Goal: Task Accomplishment & Management: Manage account settings

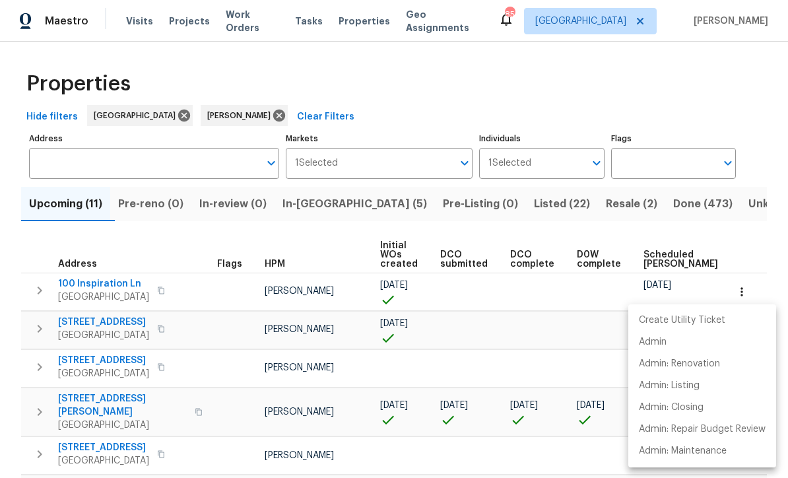
scroll to position [0, 17]
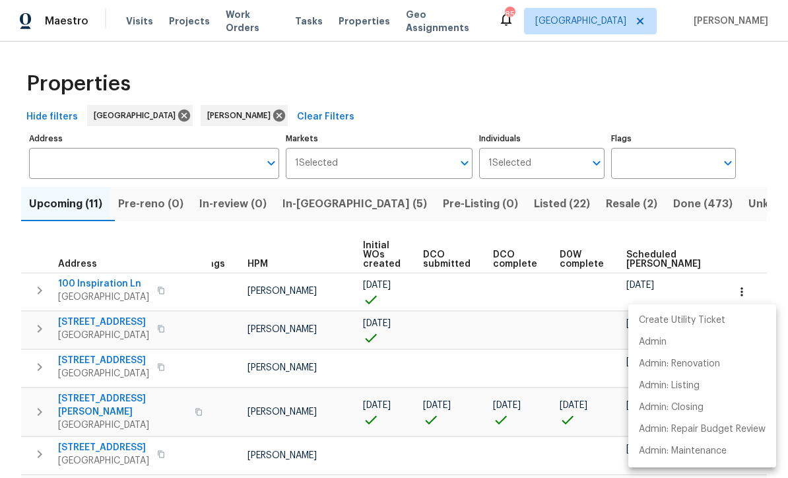
click at [230, 74] on div at bounding box center [394, 239] width 788 height 478
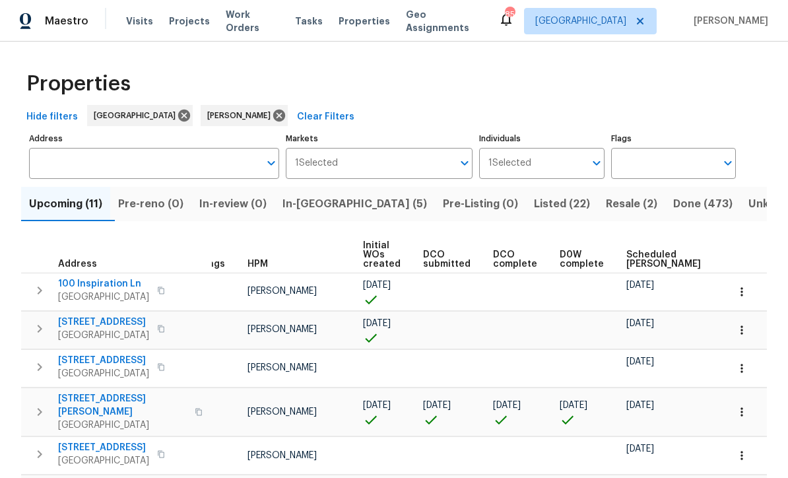
scroll to position [0, 0]
click at [534, 205] on span "Listed (22)" at bounding box center [562, 204] width 56 height 18
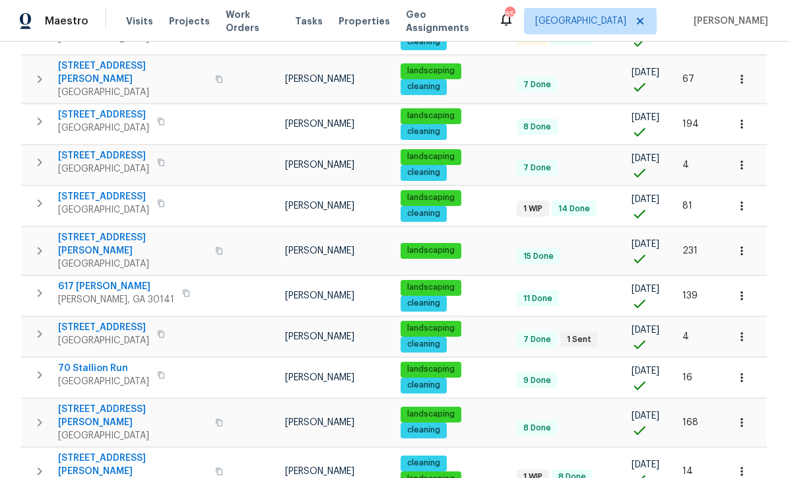
scroll to position [491, 0]
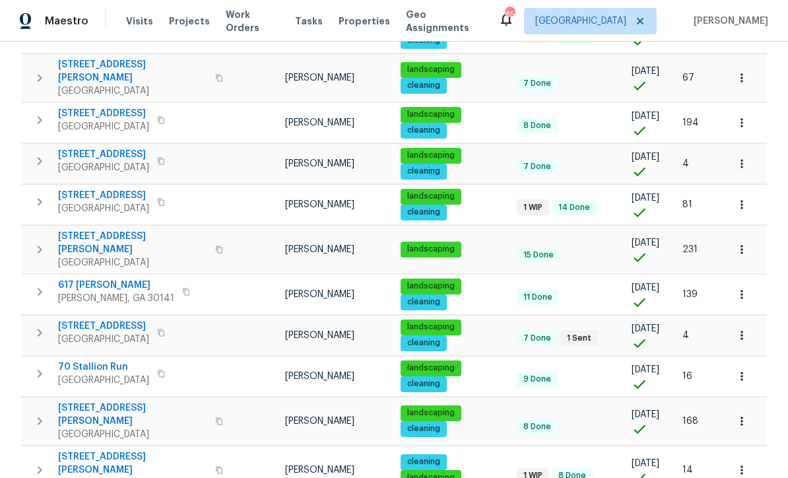
click at [85, 319] on span "132 Highland Dr" at bounding box center [103, 325] width 91 height 13
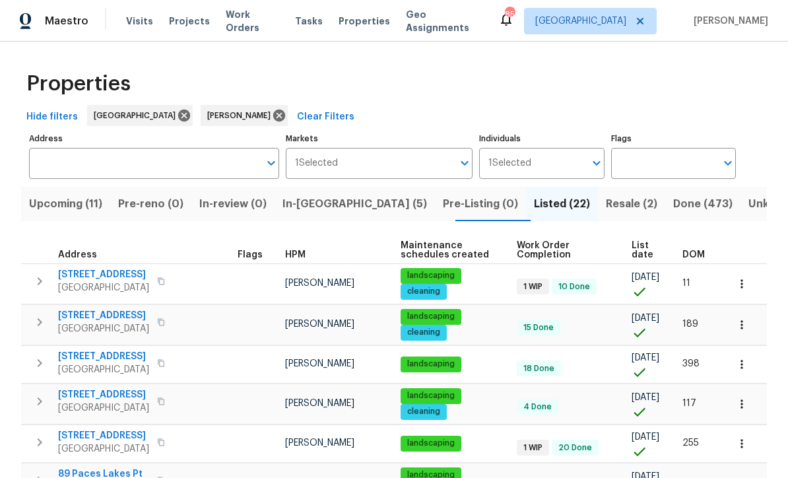
scroll to position [0, 0]
click at [57, 195] on button "Upcoming (11)" at bounding box center [65, 204] width 89 height 34
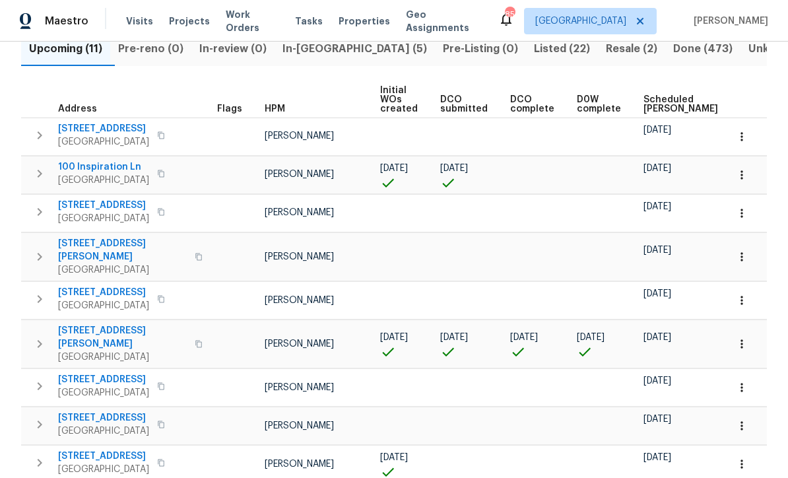
scroll to position [147, 0]
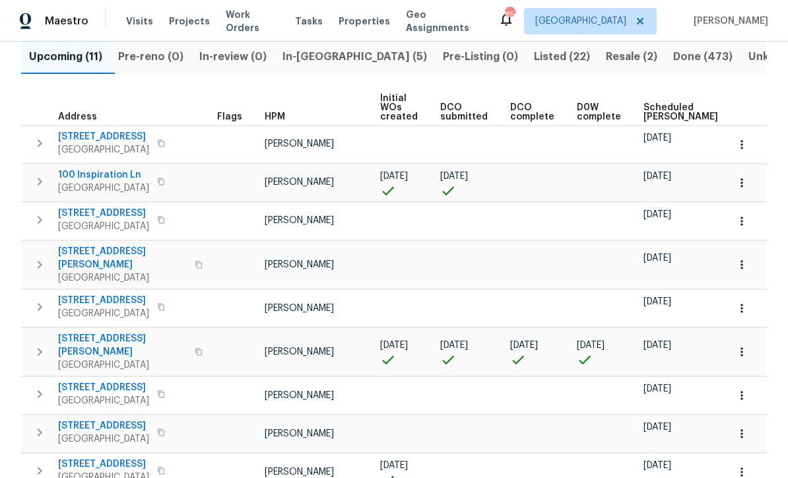
click at [753, 189] on button "button" at bounding box center [741, 182] width 29 height 29
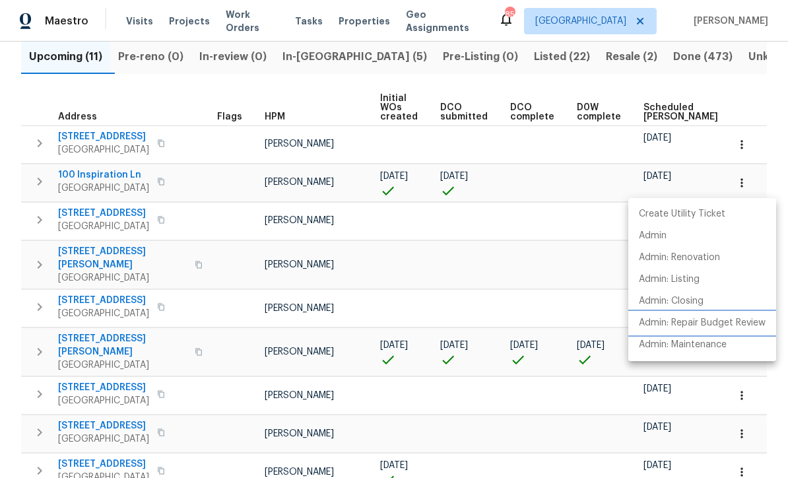
click at [722, 324] on p "Admin: Repair Budget Review" at bounding box center [702, 323] width 127 height 14
click at [723, 324] on p "Admin: Repair Budget Review" at bounding box center [702, 323] width 127 height 14
click at [760, 111] on div at bounding box center [394, 239] width 788 height 478
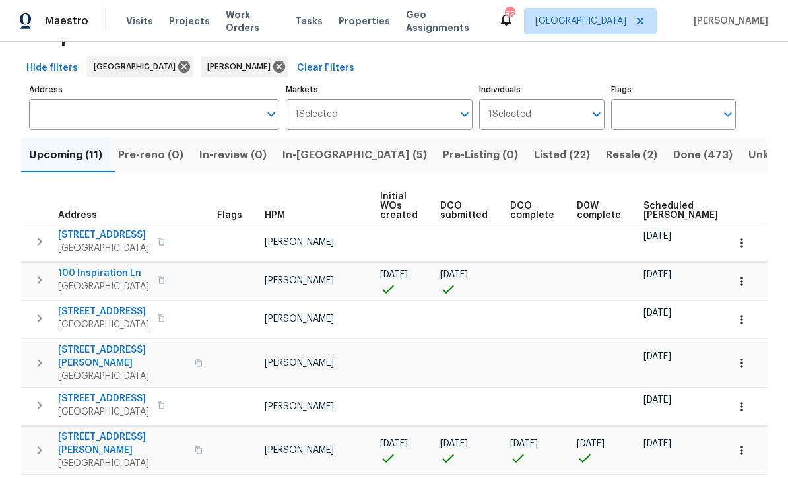
scroll to position [49, 0]
click at [88, 272] on span "100 Inspiration Ln" at bounding box center [103, 273] width 91 height 13
click at [308, 162] on span "In-[GEOGRAPHIC_DATA] (5)" at bounding box center [354, 155] width 144 height 18
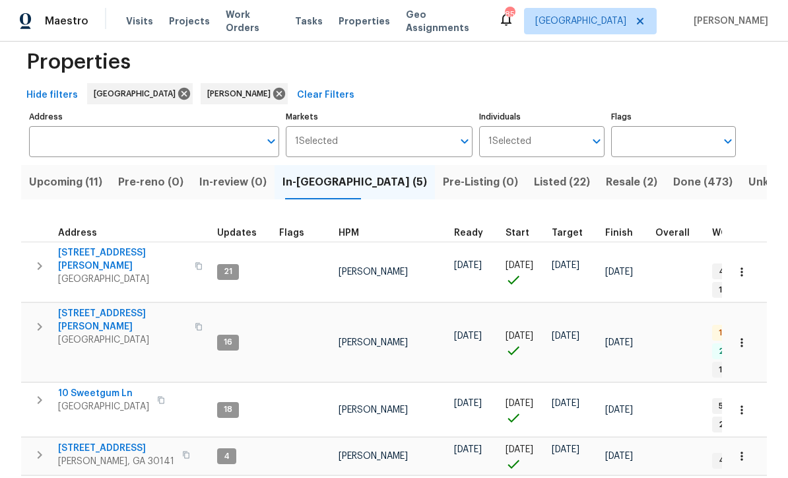
scroll to position [21, 0]
click at [87, 307] on span "[STREET_ADDRESS][PERSON_NAME]" at bounding box center [122, 320] width 129 height 26
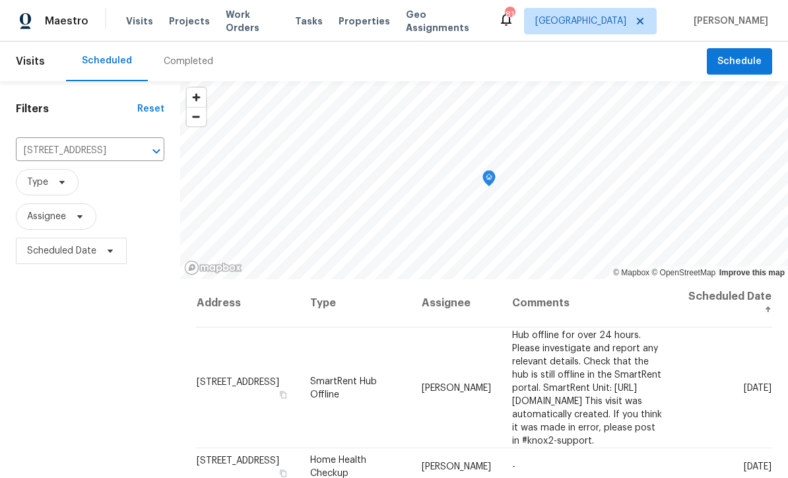
click at [125, 183] on span "Type" at bounding box center [90, 182] width 148 height 26
click at [133, 153] on icon "Clear" at bounding box center [139, 150] width 13 height 13
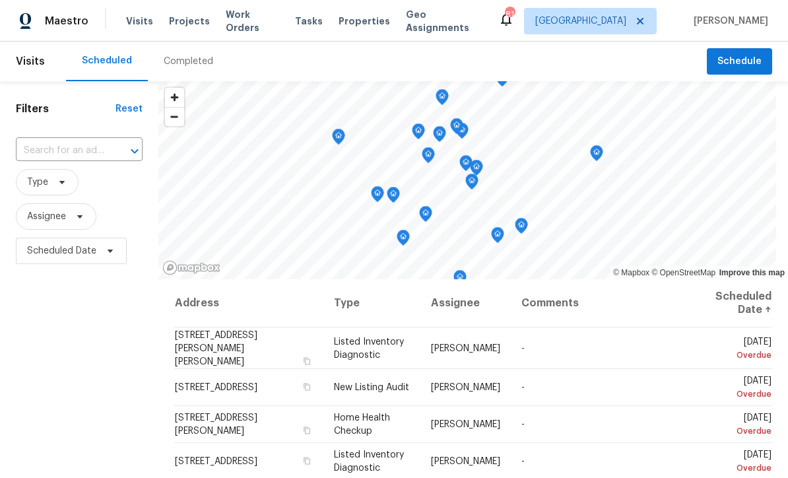
click at [38, 148] on input "text" at bounding box center [61, 151] width 90 height 20
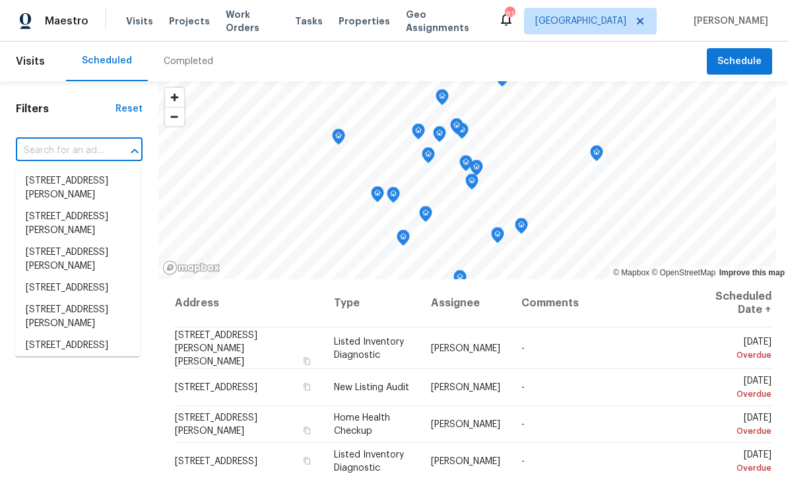
click at [37, 146] on input "text" at bounding box center [61, 151] width 90 height 20
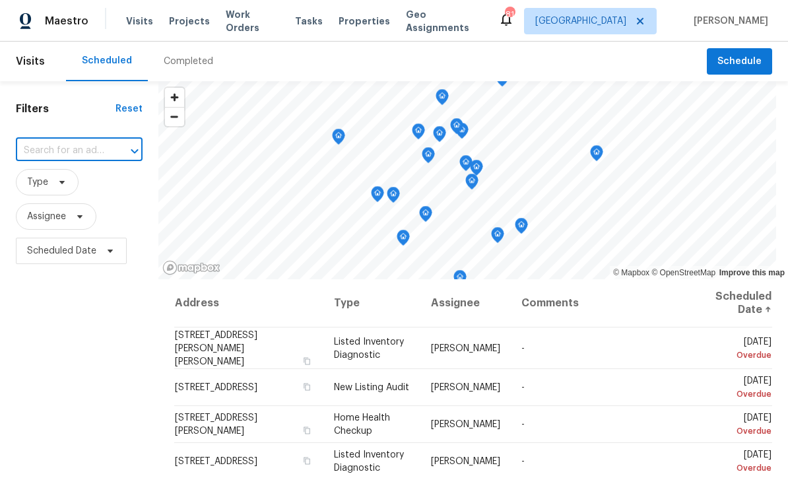
paste input "132 Highland Dr, Rockmart, GA 30153"
type input "132 Highland Dr, Rockmart, GA 30153"
click at [59, 181] on li "132 Highland Dr, Rockmart, GA 30153" at bounding box center [77, 181] width 125 height 22
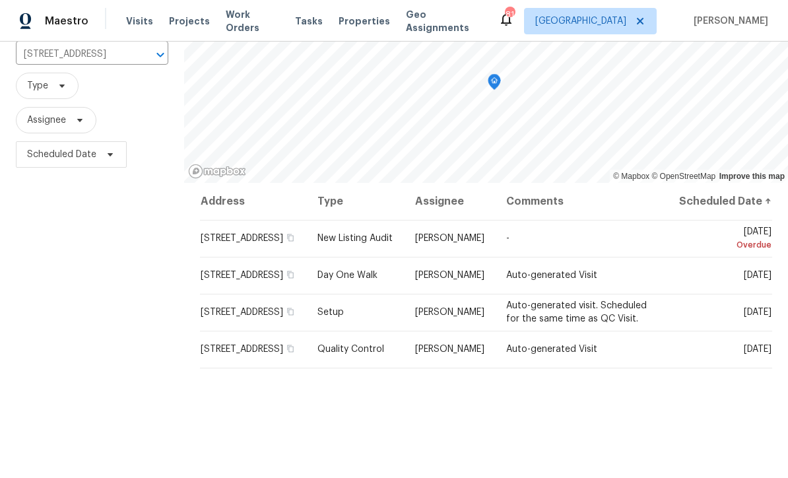
scroll to position [98, 0]
click at [0, 0] on icon at bounding box center [0, 0] width 0 height 0
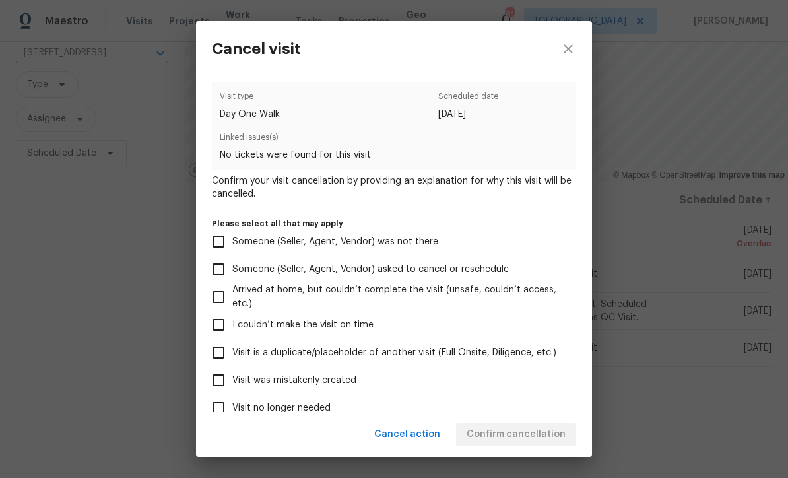
click at [215, 383] on input "Visit was mistakenly created" at bounding box center [219, 380] width 28 height 28
checkbox input "true"
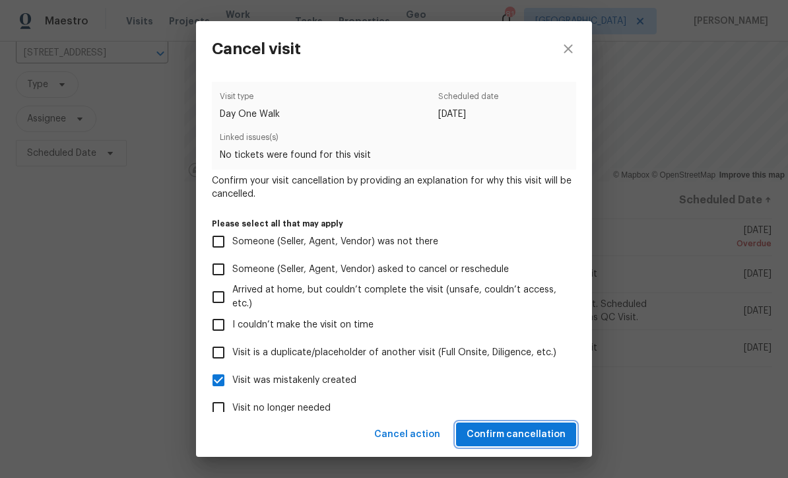
click at [507, 433] on span "Confirm cancellation" at bounding box center [515, 434] width 99 height 16
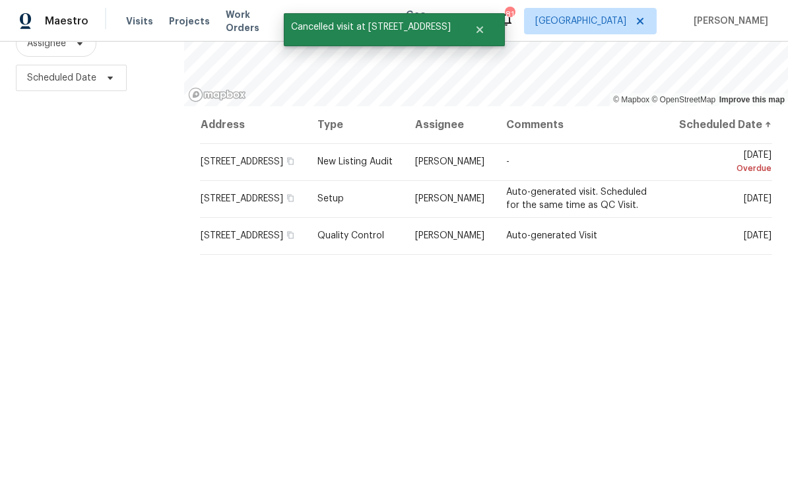
scroll to position [175, 0]
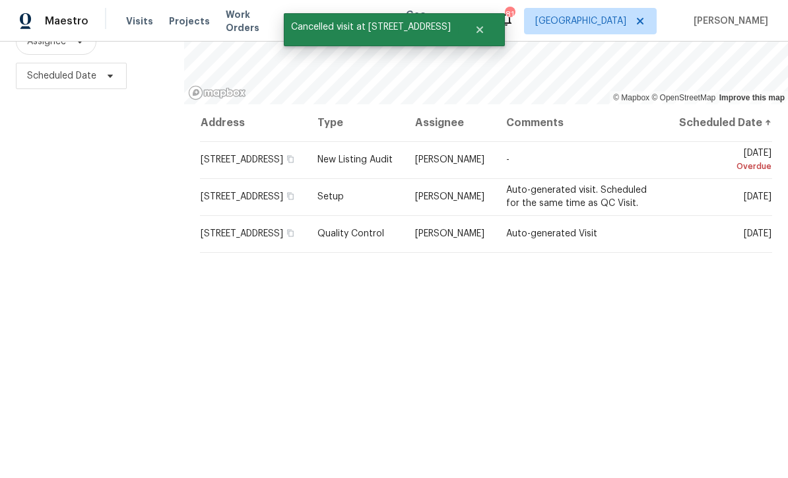
click at [0, 0] on icon at bounding box center [0, 0] width 0 height 0
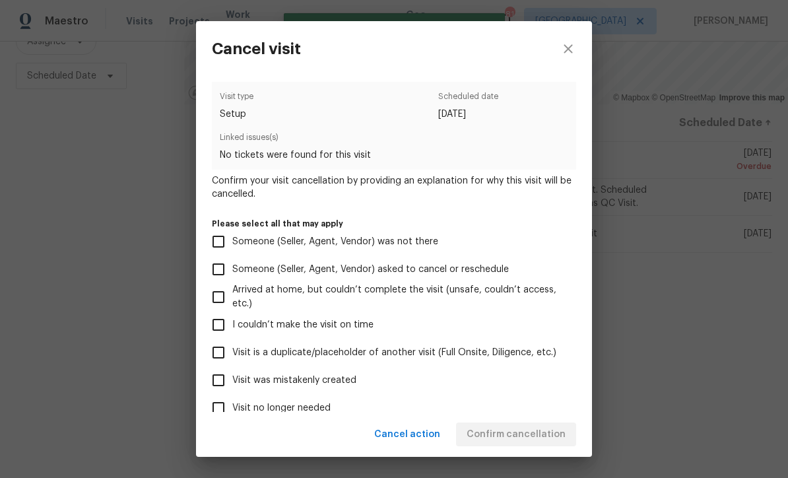
click at [214, 382] on input "Visit was mistakenly created" at bounding box center [219, 380] width 28 height 28
checkbox input "true"
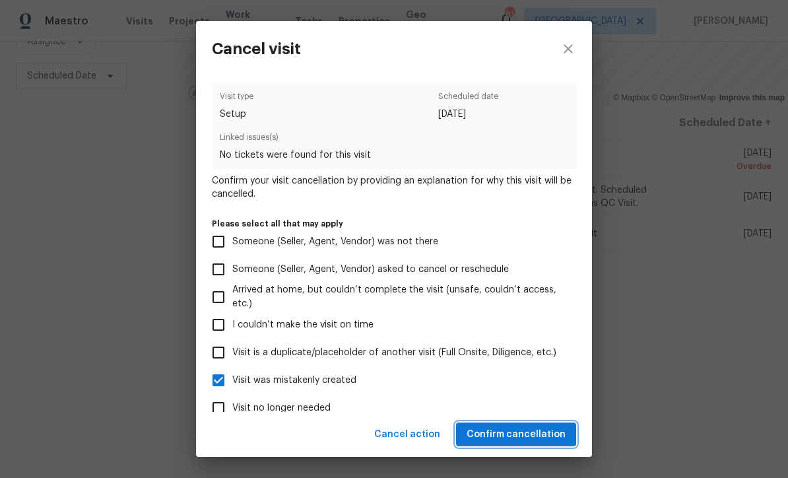
click at [500, 431] on span "Confirm cancellation" at bounding box center [515, 434] width 99 height 16
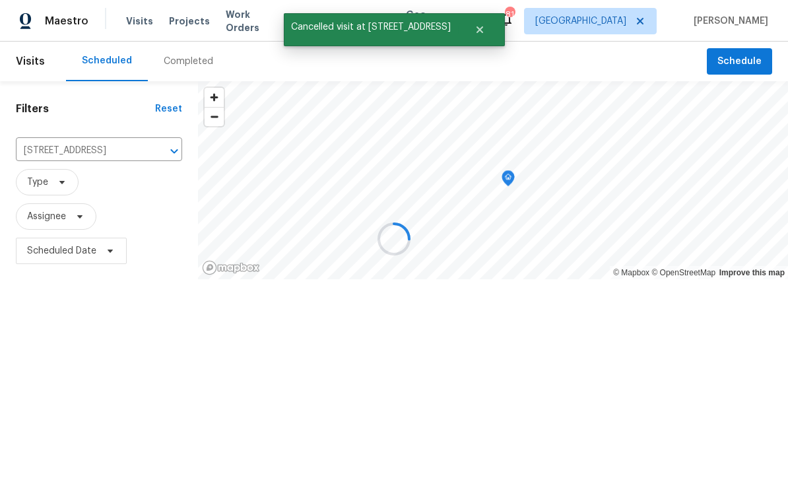
scroll to position [0, 0]
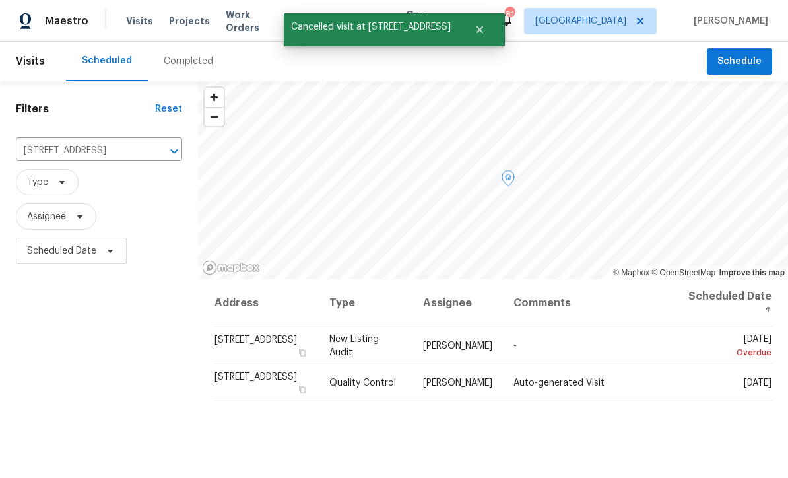
click at [0, 0] on icon at bounding box center [0, 0] width 0 height 0
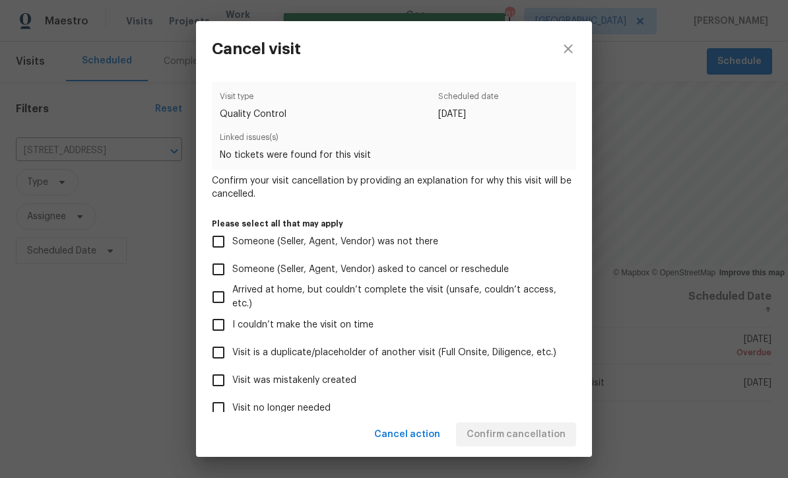
click at [214, 378] on input "Visit was mistakenly created" at bounding box center [219, 380] width 28 height 28
checkbox input "true"
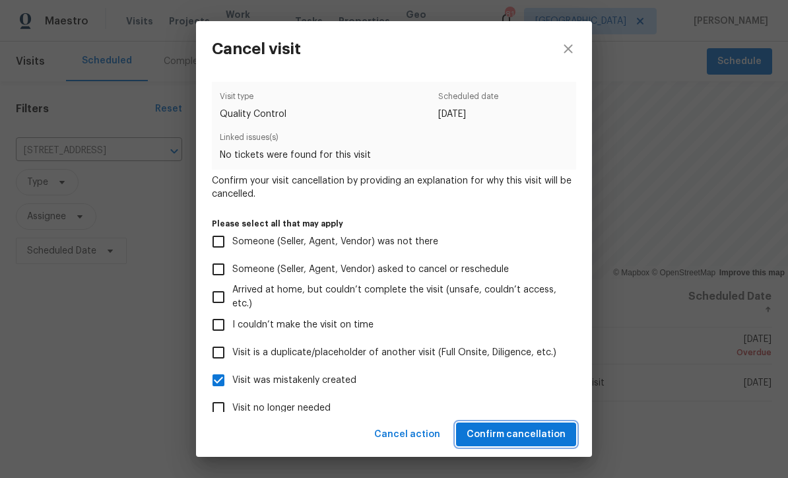
click at [507, 437] on span "Confirm cancellation" at bounding box center [515, 434] width 99 height 16
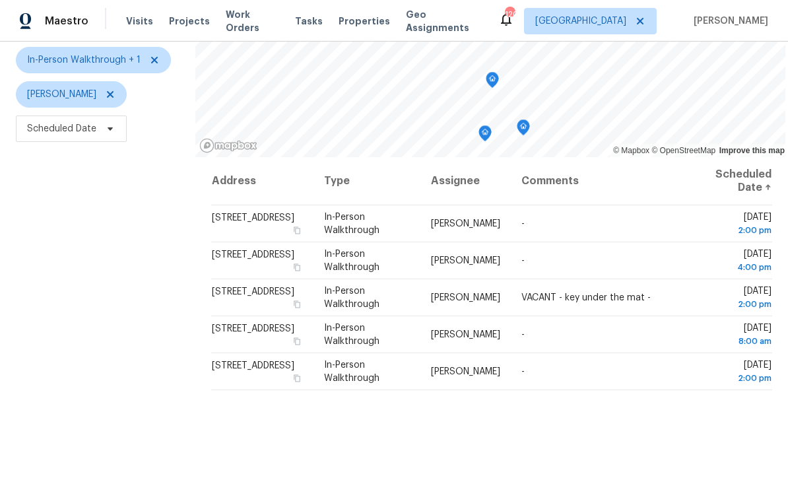
scroll to position [123, 0]
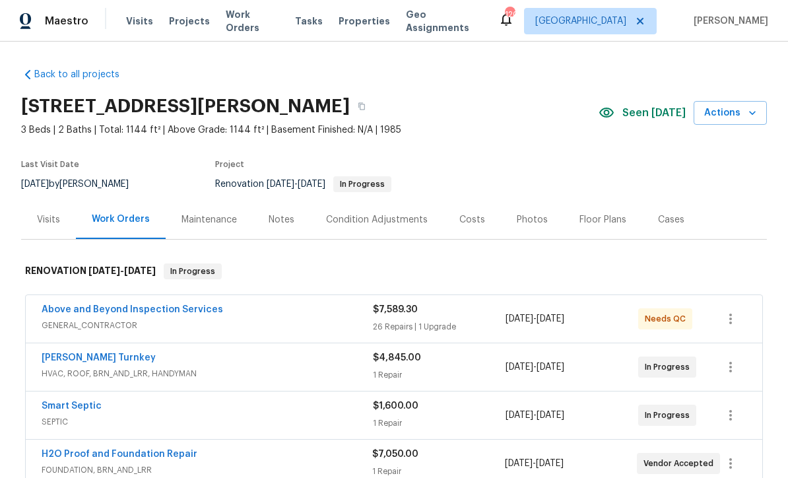
click at [98, 310] on link "Above and Beyond Inspection Services" at bounding box center [132, 309] width 181 height 9
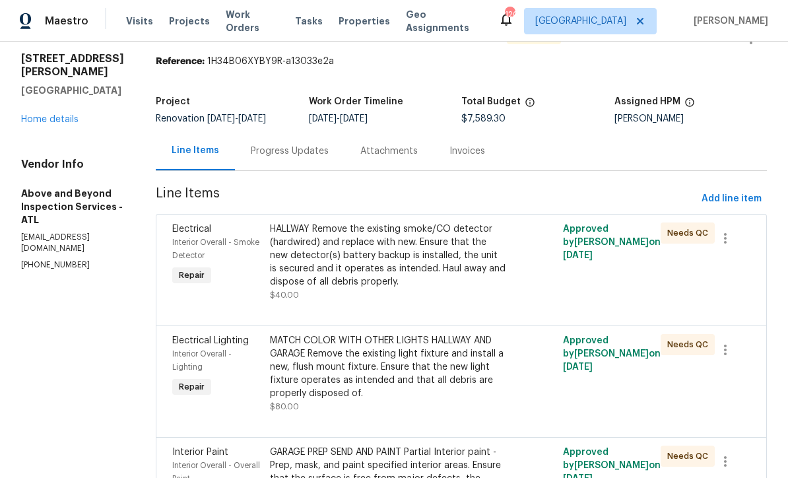
scroll to position [40, 0]
click at [319, 155] on div "Progress Updates" at bounding box center [290, 150] width 78 height 13
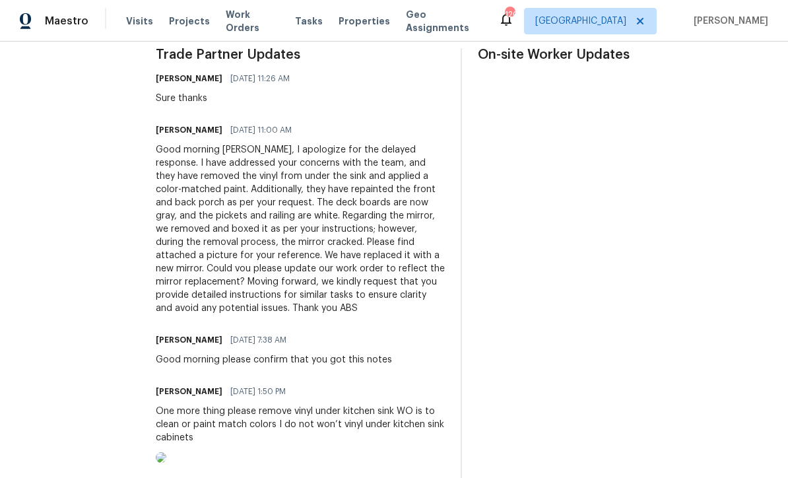
scroll to position [400, 0]
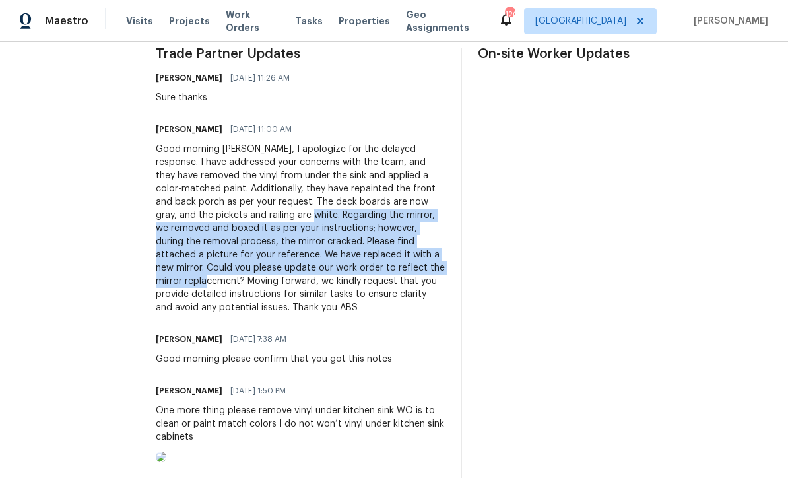
copy div "Regarding the mirror, we removed and boxed it as per your instructions; however…"
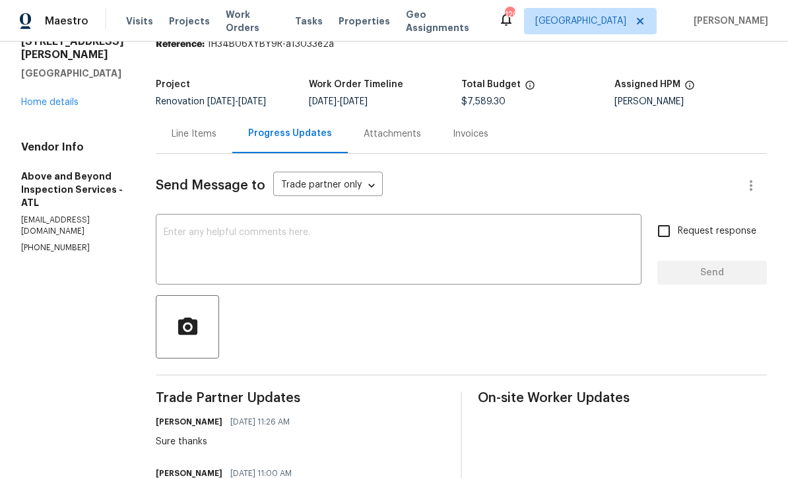
scroll to position [57, 0]
click at [216, 141] on div "Line Items" at bounding box center [194, 133] width 45 height 13
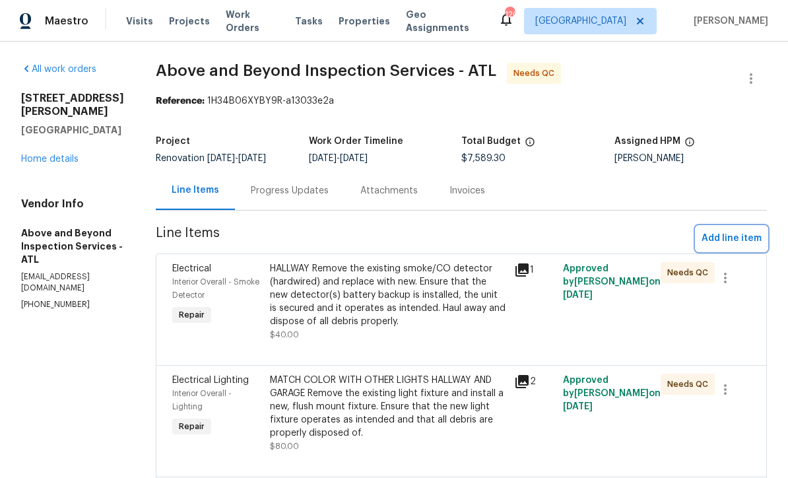
click at [740, 247] on span "Add line item" at bounding box center [731, 238] width 60 height 16
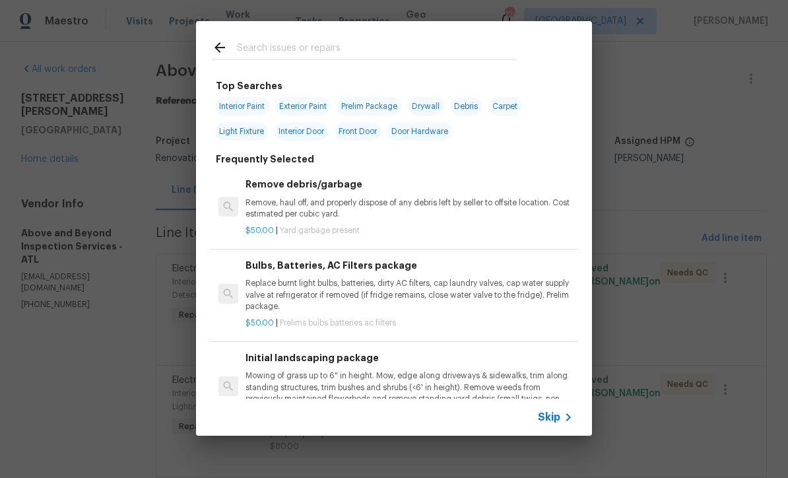
click at [247, 52] on input "text" at bounding box center [377, 50] width 280 height 20
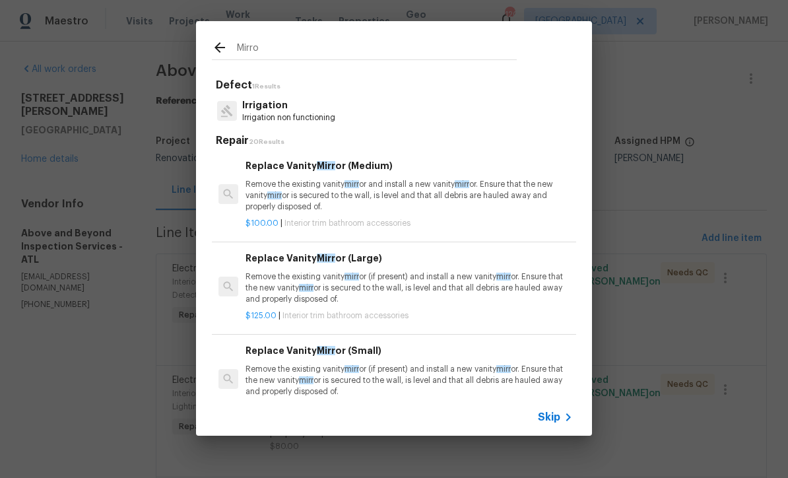
type input "Mirror"
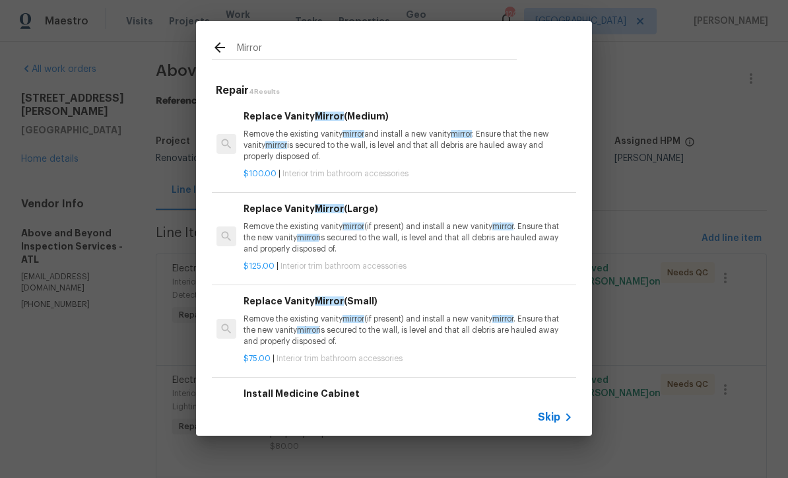
scroll to position [0, 2]
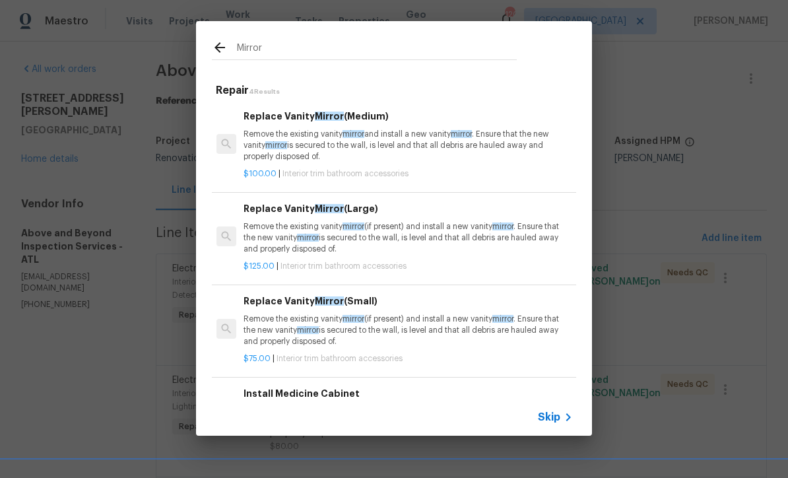
click at [344, 141] on p "Remove the existing vanity mirror and install a new vanity mirror . Ensure that…" at bounding box center [406, 146] width 327 height 34
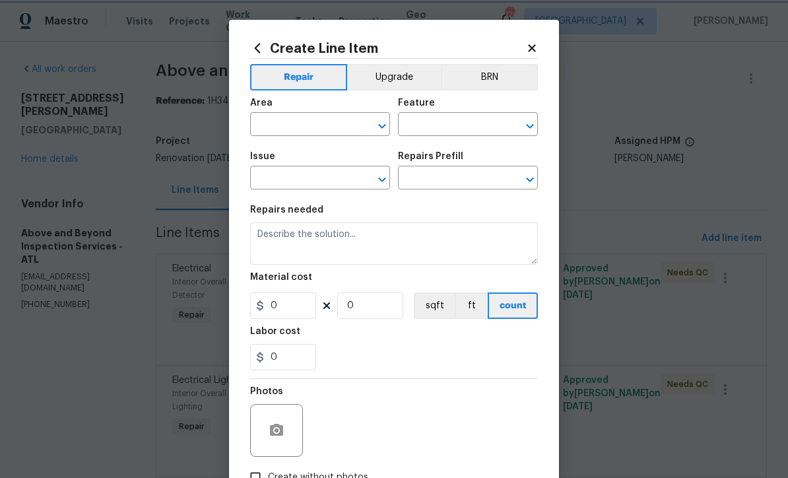
type input "Interior Trim"
type input "Bathroom Accesories"
type input "Replace Vanity Mirror (Medium) $100.00"
type textarea "Remove the existing vanity mirror and install a new vanity mirror. Ensure that …"
type input "100"
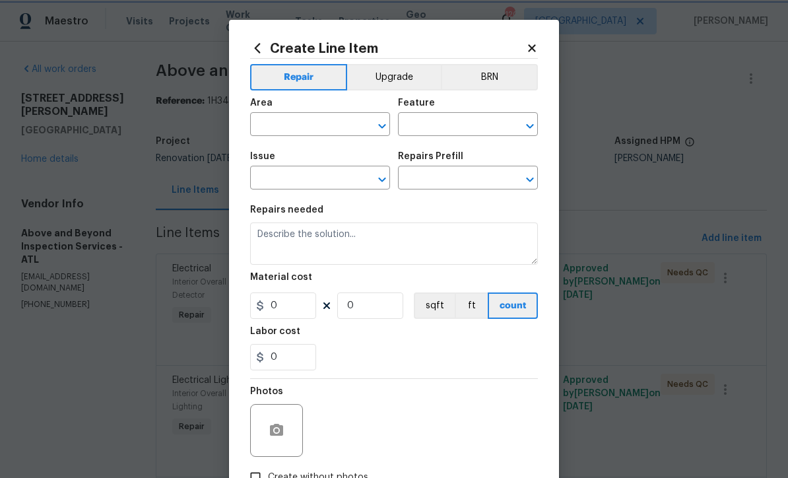
type input "1"
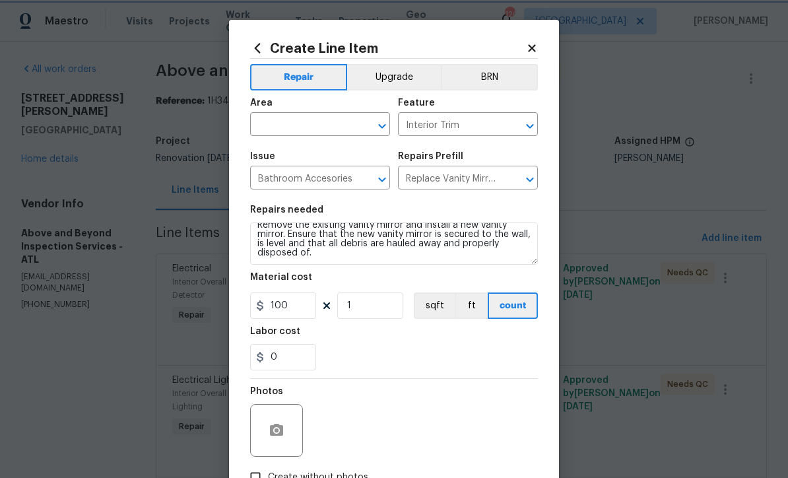
scroll to position [9, 0]
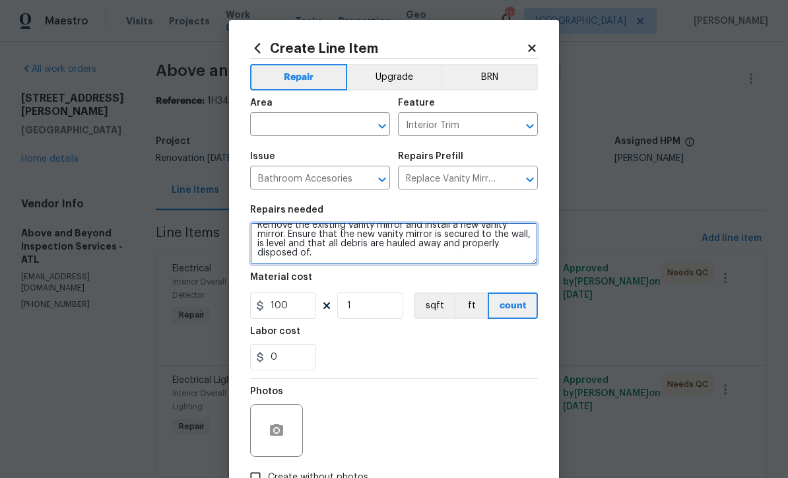
click at [324, 261] on textarea "Remove the existing vanity mirror and install a new vanity mirror. Ensure that …" at bounding box center [394, 243] width 288 height 42
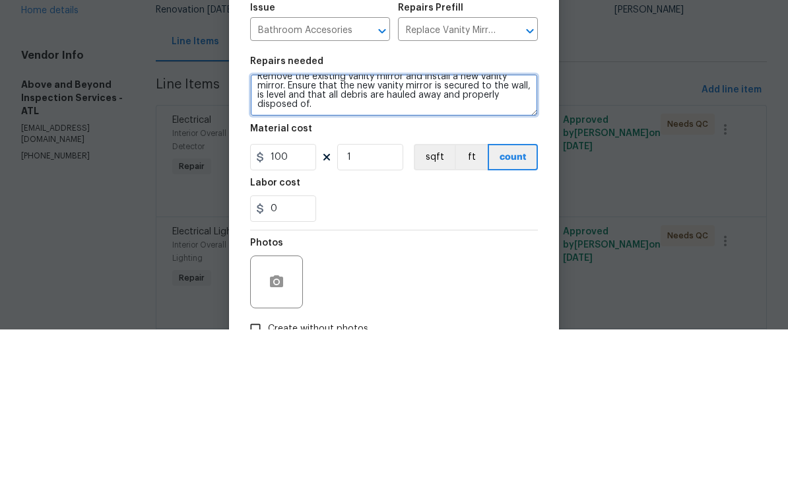
scroll to position [12, 0]
paste textarea "Regarding the mirror, we removed and boxed it as per your instructions; however…"
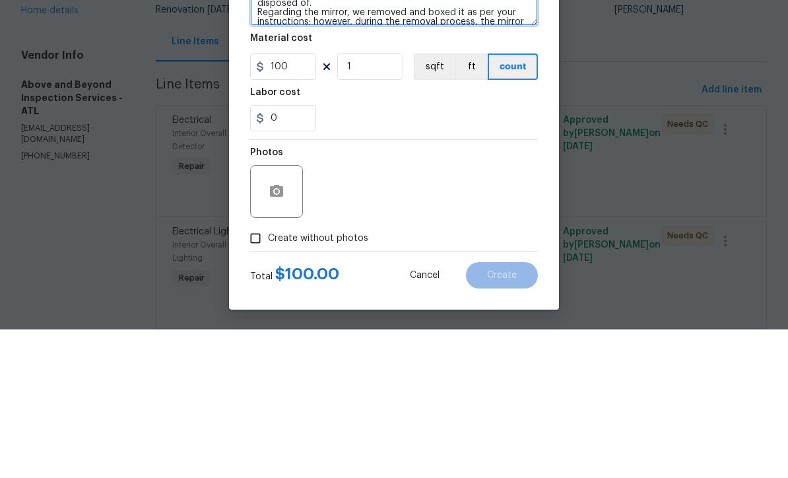
scroll to position [93, 0]
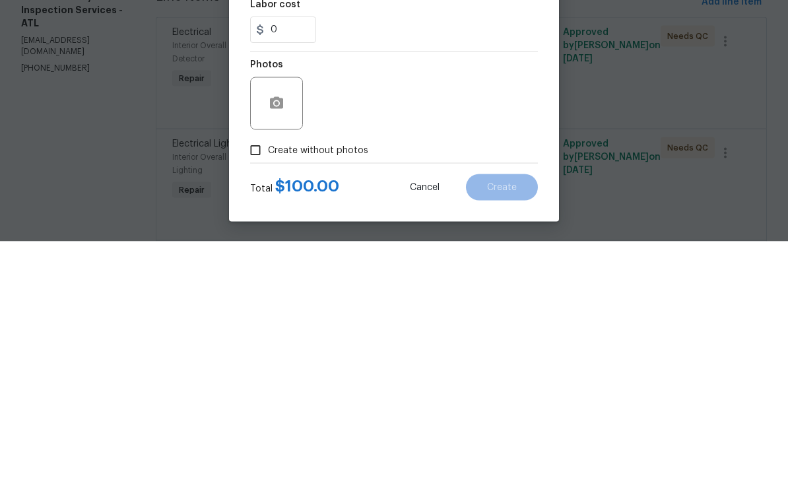
type textarea "Remove the existing vanity mirror and install a new vanity mirror. Ensure that …"
click at [251, 374] on input "Create without photos" at bounding box center [255, 386] width 25 height 25
checkbox input "true"
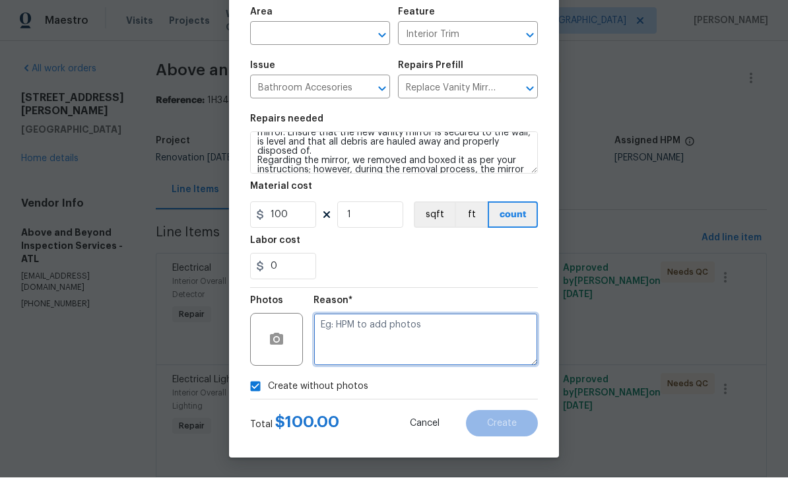
click at [321, 330] on textarea at bounding box center [425, 339] width 224 height 53
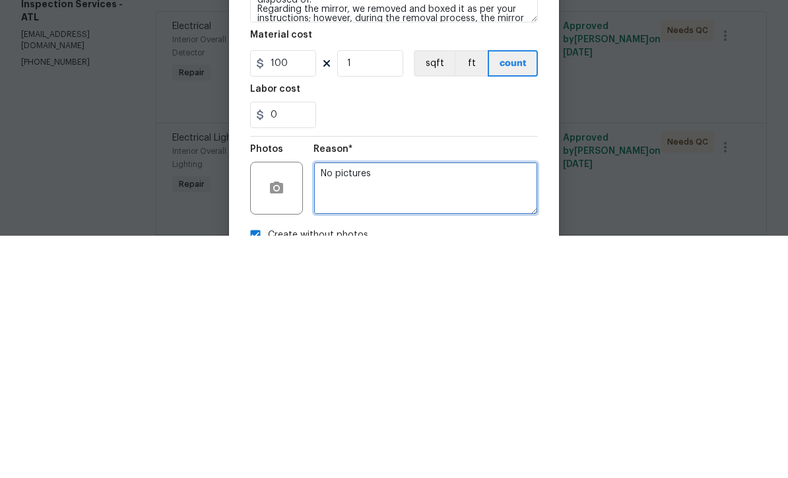
scroll to position [0, 0]
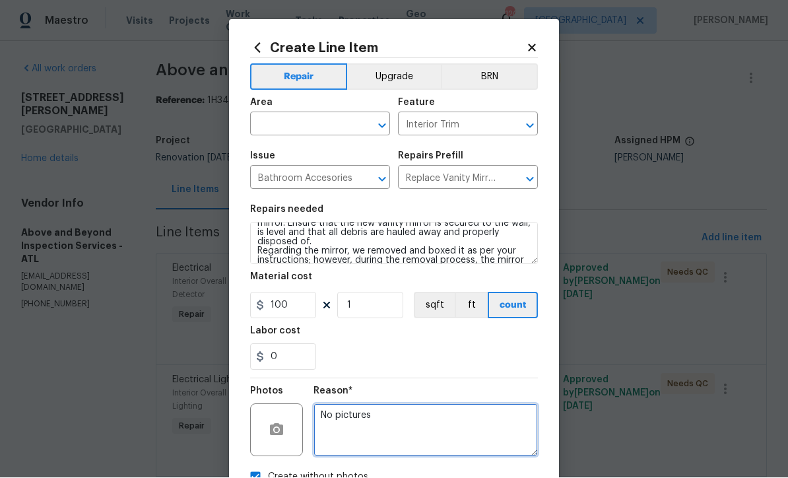
type textarea "No pictures"
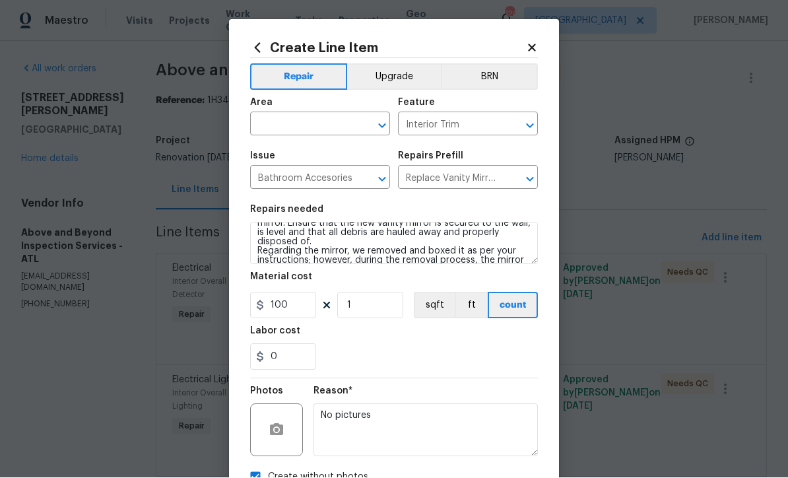
click at [276, 119] on input "text" at bounding box center [301, 125] width 103 height 20
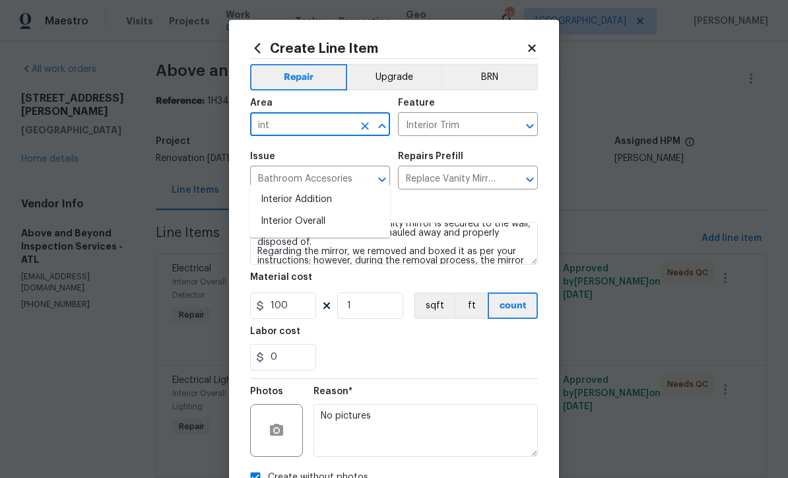
click at [282, 210] on li "Interior Overall" at bounding box center [320, 221] width 140 height 22
type input "Interior Overall"
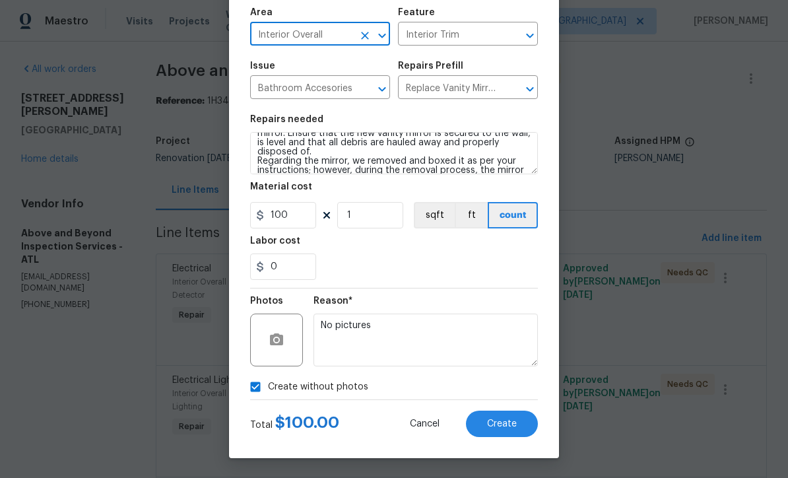
scroll to position [93, 0]
click at [505, 419] on span "Create" at bounding box center [502, 424] width 30 height 10
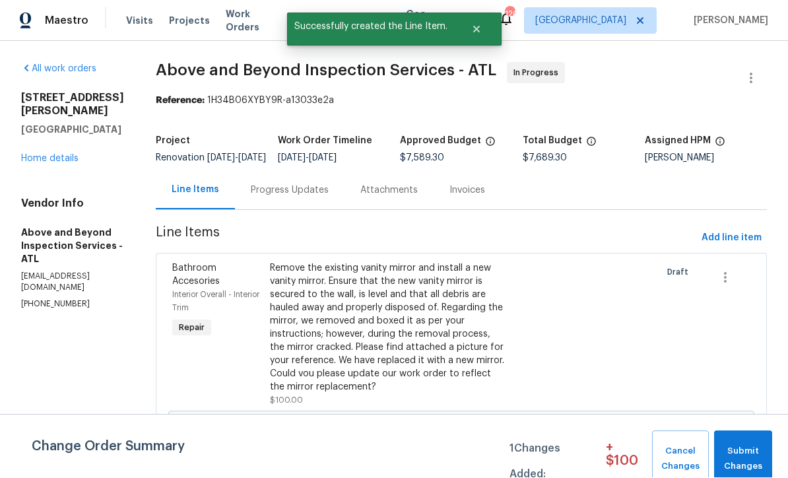
scroll to position [1, 0]
click at [741, 449] on span "Submit Changes" at bounding box center [742, 459] width 45 height 30
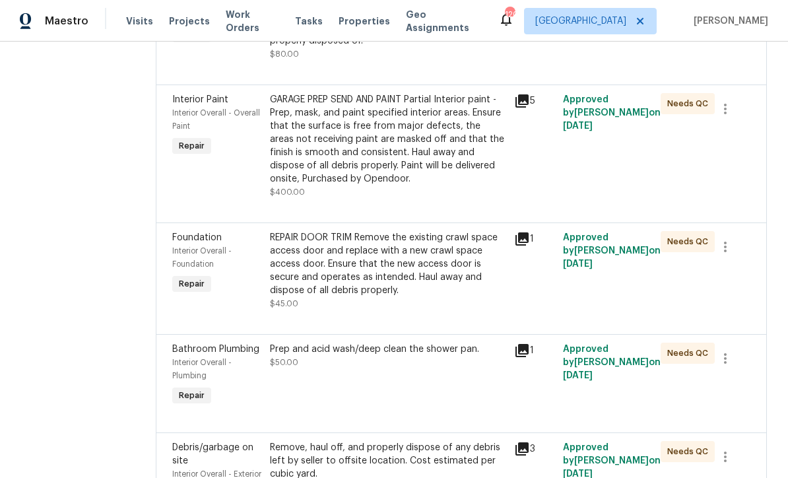
scroll to position [697, 0]
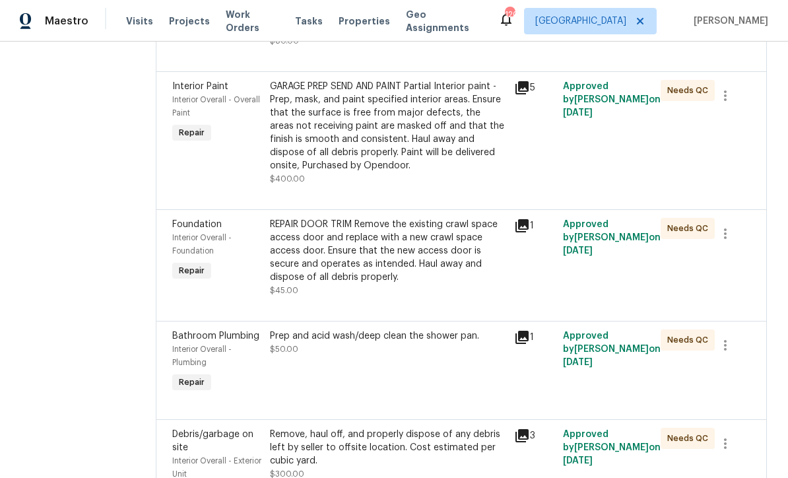
click at [376, 172] on div "GARAGE PREP SEND AND PAINT Partial Interior paint - Prep, mask, and paint speci…" at bounding box center [388, 126] width 236 height 92
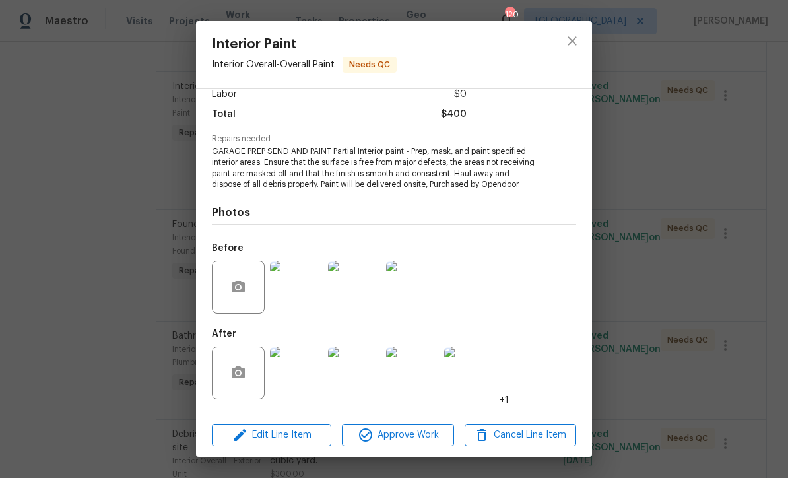
scroll to position [99, 0]
click at [563, 50] on button "close" at bounding box center [572, 41] width 32 height 32
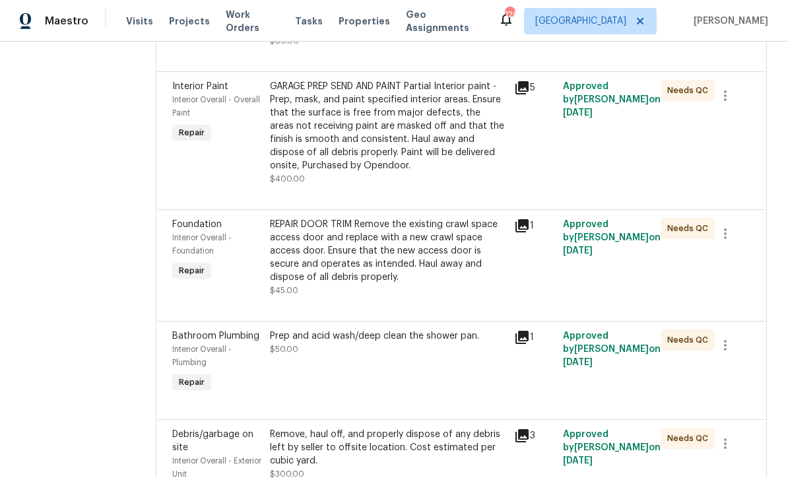
click at [563, 49] on button "close" at bounding box center [572, 41] width 32 height 32
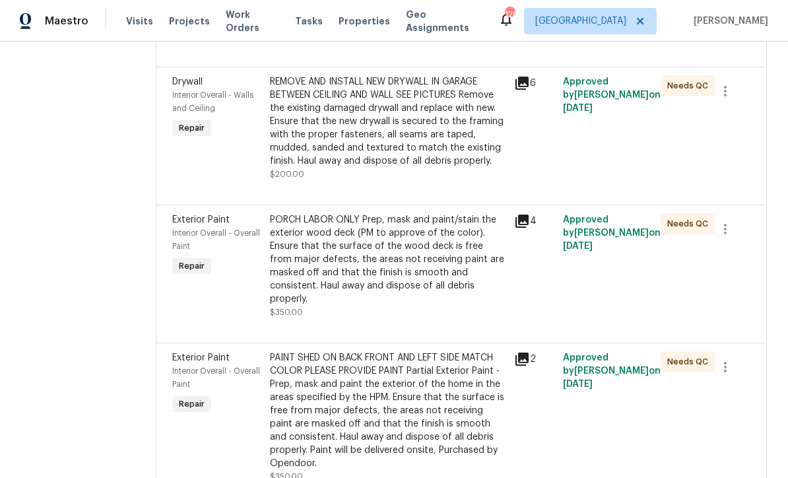
scroll to position [1970, 0]
click at [362, 167] on div "REMOVE AND INSTALL NEW DRYWALL IN GARAGE BETWEEN CEILING AND WALL SEE PICTURES …" at bounding box center [388, 121] width 236 height 92
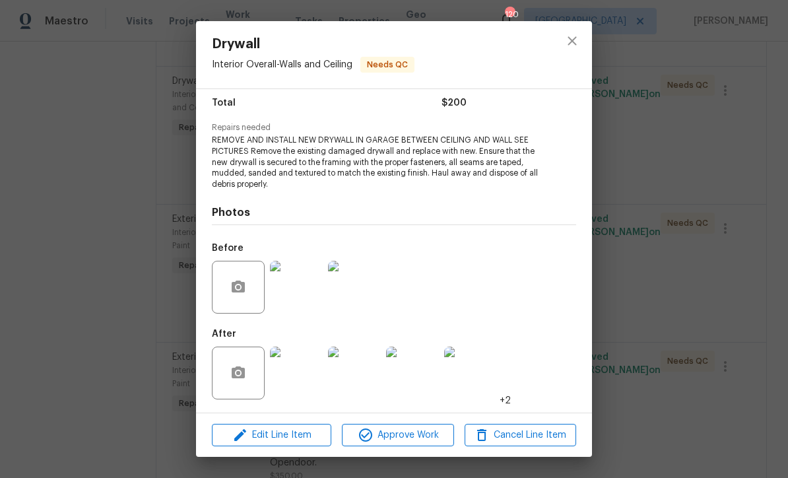
scroll to position [109, 0]
click at [292, 383] on img at bounding box center [296, 372] width 53 height 53
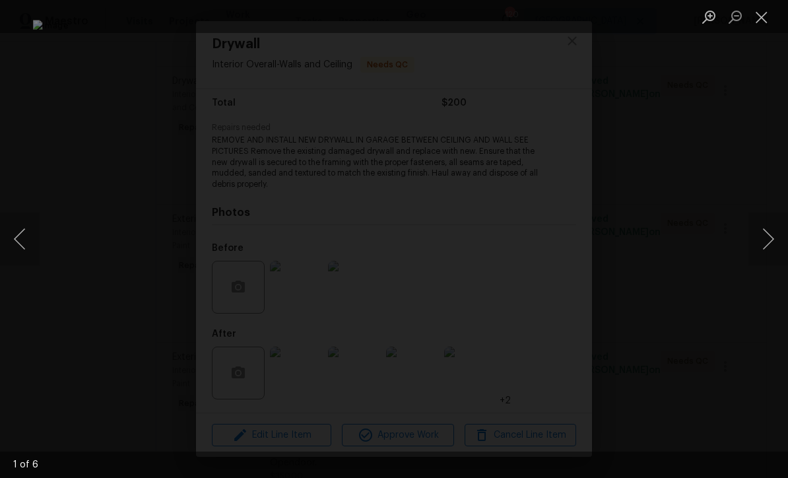
click at [770, 245] on button "Next image" at bounding box center [768, 238] width 40 height 53
click at [769, 246] on button "Next image" at bounding box center [768, 238] width 40 height 53
click at [771, 241] on button "Next image" at bounding box center [768, 238] width 40 height 53
click at [772, 243] on button "Next image" at bounding box center [768, 238] width 40 height 53
click at [760, 13] on button "Close lightbox" at bounding box center [761, 16] width 26 height 23
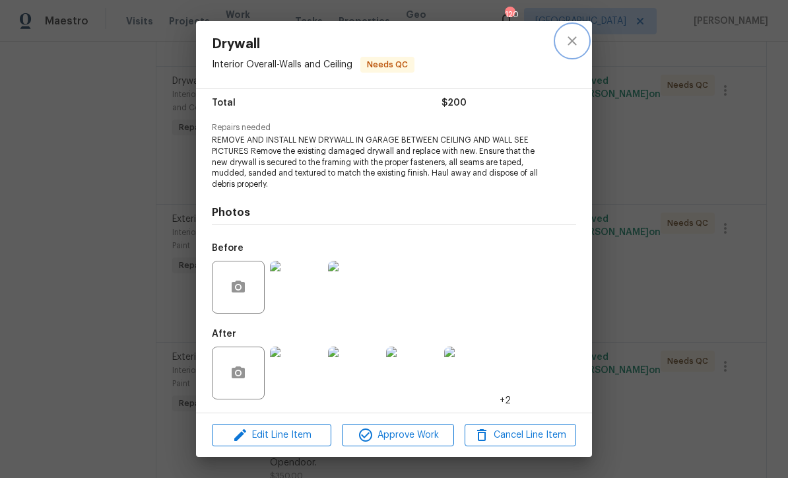
click at [567, 32] on button "close" at bounding box center [572, 41] width 32 height 32
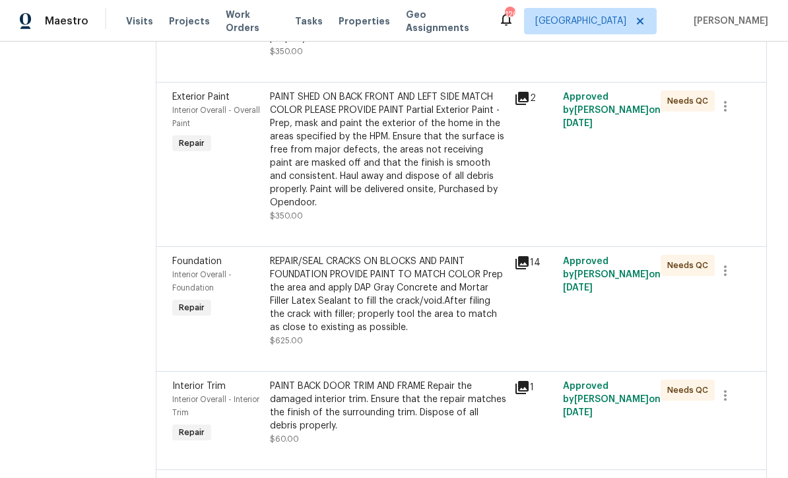
scroll to position [2234, 0]
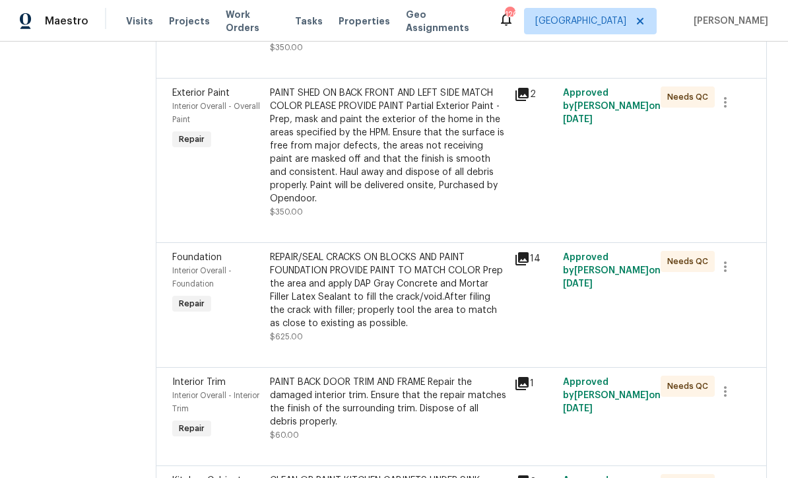
click at [376, 205] on div "PAINT SHED ON BACK FRONT AND LEFT SIDE MATCH COLOR PLEASE PROVIDE PAINT Partial…" at bounding box center [388, 145] width 236 height 119
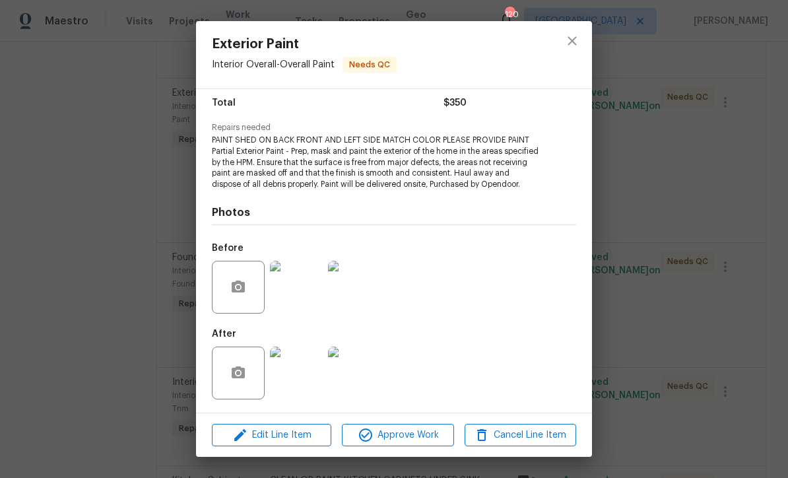
scroll to position [119, 0]
click at [293, 387] on img at bounding box center [296, 372] width 53 height 53
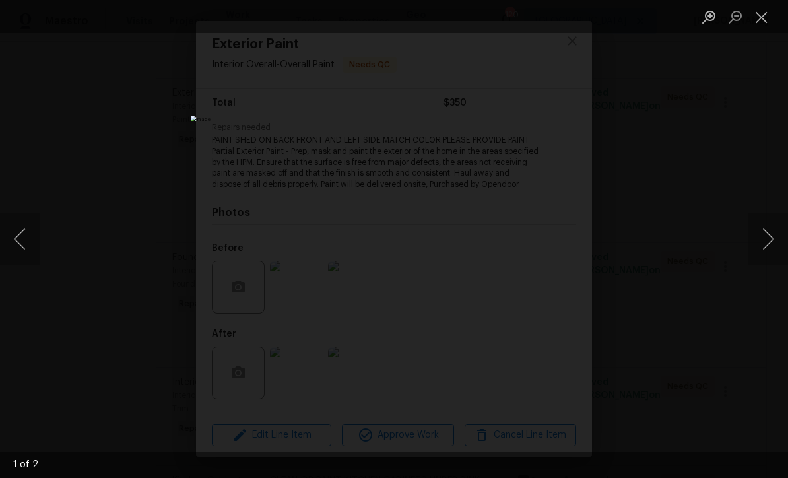
click at [771, 243] on button "Next image" at bounding box center [768, 238] width 40 height 53
click at [763, 15] on button "Close lightbox" at bounding box center [761, 16] width 26 height 23
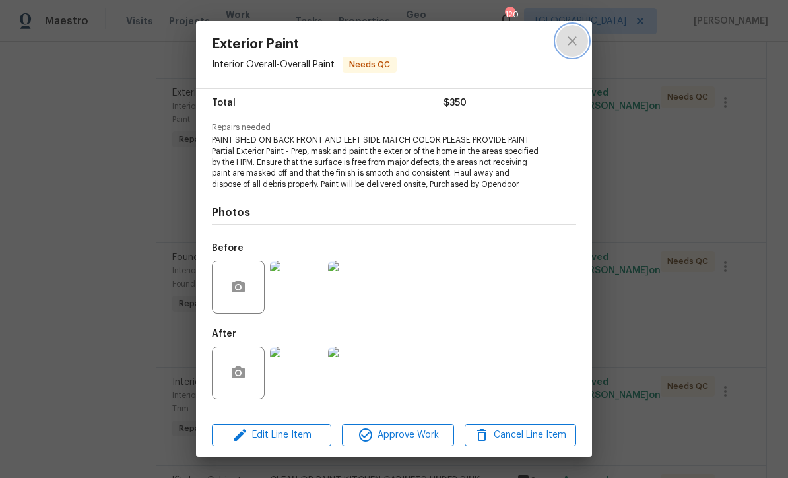
click at [569, 37] on icon "close" at bounding box center [572, 41] width 16 height 16
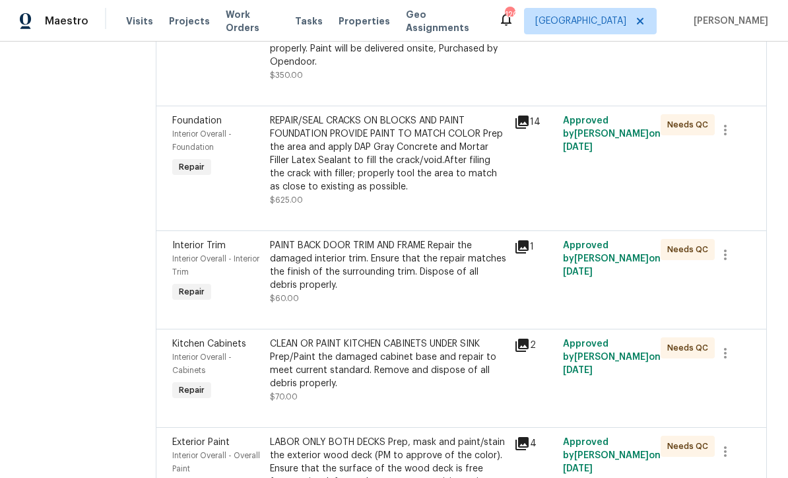
scroll to position [2371, 0]
click at [371, 193] on div "REPAIR/SEAL CRACKS ON BLOCKS AND PAINT FOUNDATION PROVIDE PAINT TO MATCH COLOR …" at bounding box center [388, 152] width 236 height 79
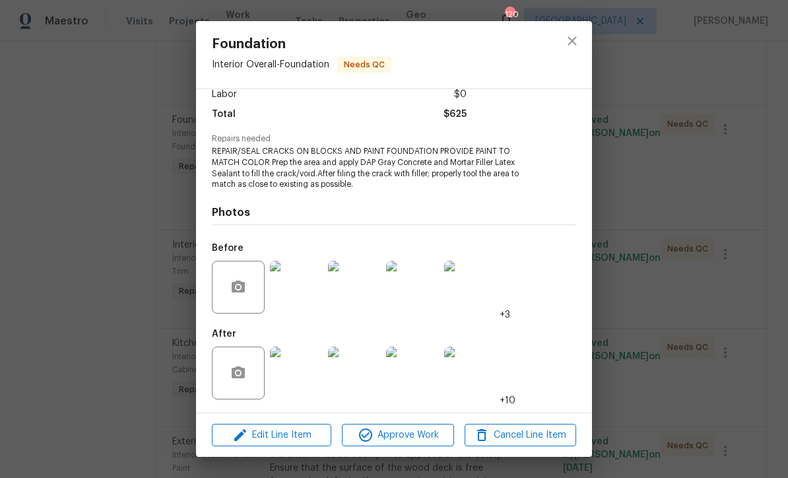
scroll to position [99, 0]
click at [296, 378] on img at bounding box center [296, 372] width 53 height 53
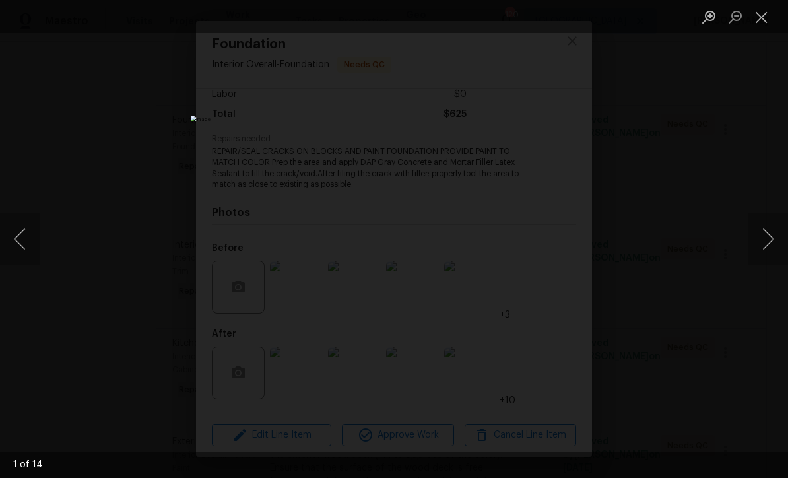
click at [768, 253] on button "Next image" at bounding box center [768, 238] width 40 height 53
click at [768, 243] on button "Next image" at bounding box center [768, 238] width 40 height 53
click at [771, 243] on button "Next image" at bounding box center [768, 238] width 40 height 53
click at [765, 22] on button "Close lightbox" at bounding box center [761, 16] width 26 height 23
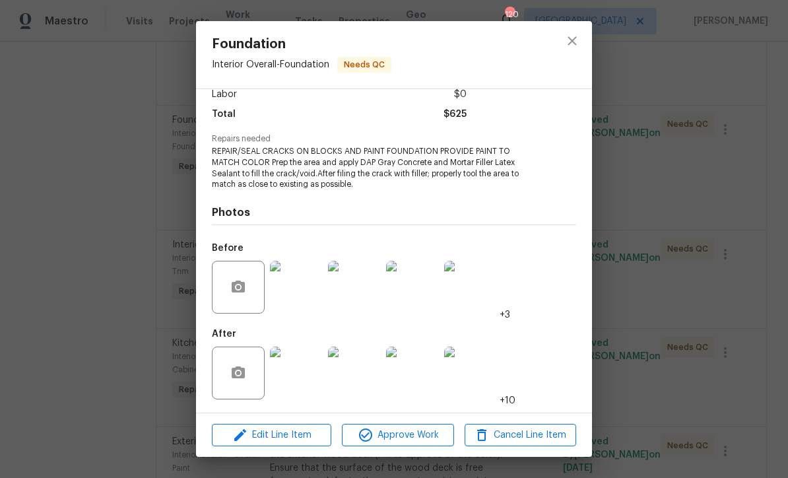
click at [475, 372] on img at bounding box center [470, 372] width 53 height 53
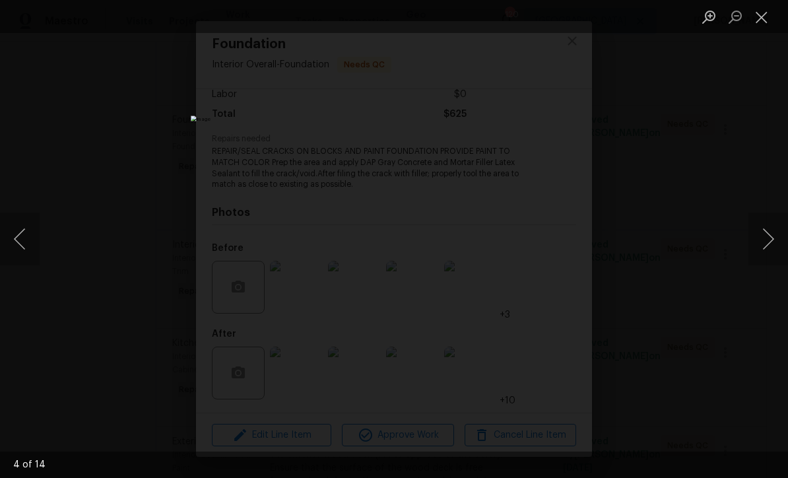
click at [767, 252] on button "Next image" at bounding box center [768, 238] width 40 height 53
click at [773, 243] on button "Next image" at bounding box center [768, 238] width 40 height 53
click at [771, 237] on button "Next image" at bounding box center [768, 238] width 40 height 53
click at [772, 239] on button "Next image" at bounding box center [768, 238] width 40 height 53
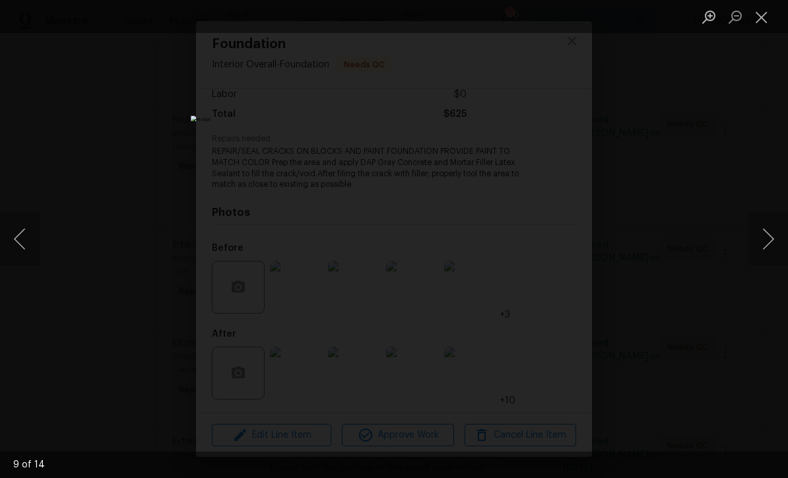
click at [763, 20] on button "Close lightbox" at bounding box center [761, 16] width 26 height 23
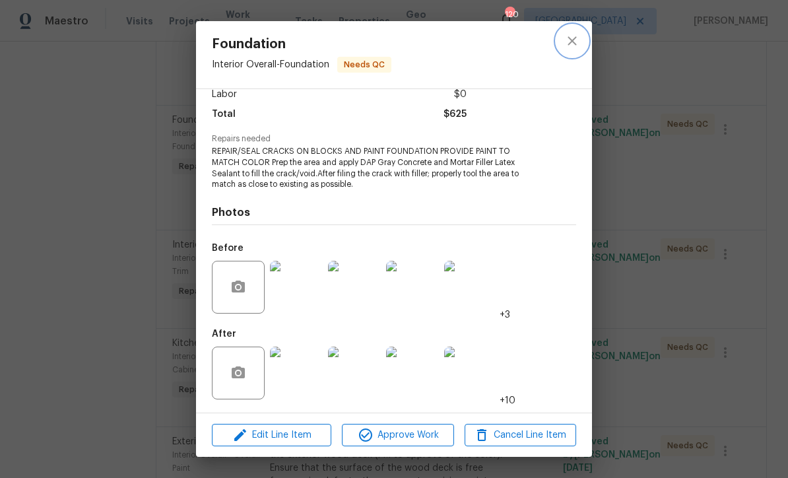
click at [573, 42] on icon "close" at bounding box center [571, 40] width 9 height 9
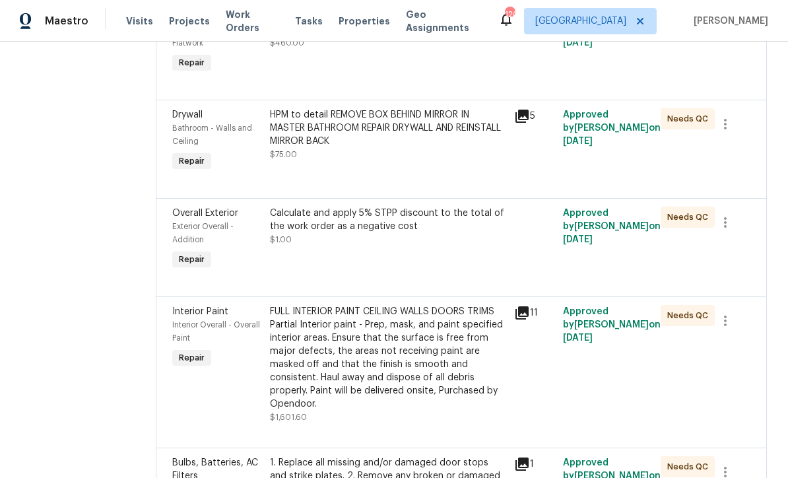
scroll to position [3433, 0]
click at [369, 36] on div "PROVIDE PAINT GRAY Mask, scrape and prep flooring for new coat of epoxy paint." at bounding box center [388, 22] width 236 height 26
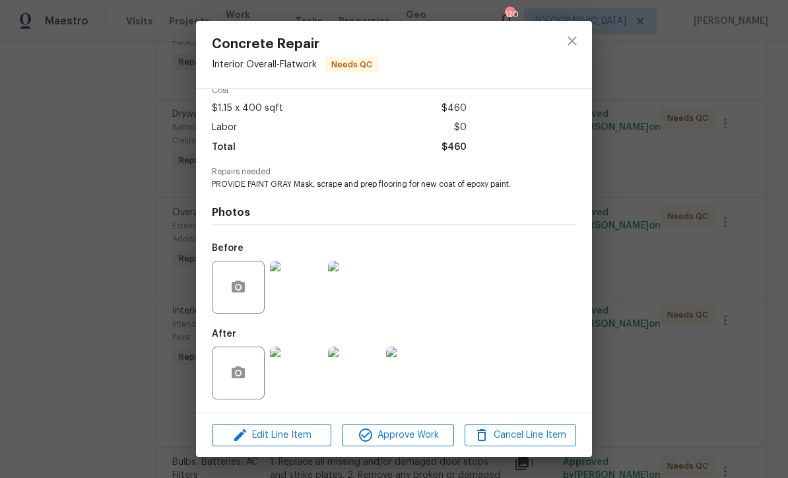
scroll to position [67, 0]
click at [295, 385] on img at bounding box center [296, 372] width 53 height 53
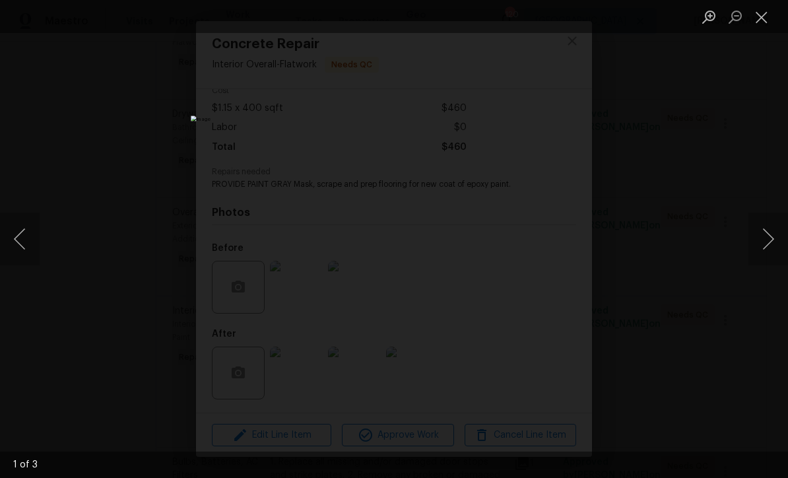
click at [771, 247] on button "Next image" at bounding box center [768, 238] width 40 height 53
click at [773, 241] on button "Next image" at bounding box center [768, 238] width 40 height 53
click at [770, 242] on button "Next image" at bounding box center [768, 238] width 40 height 53
click at [758, 22] on button "Close lightbox" at bounding box center [761, 16] width 26 height 23
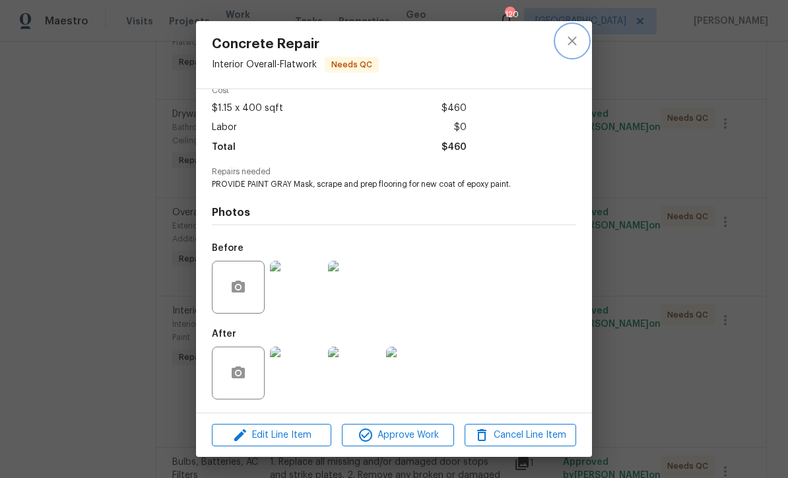
click at [570, 31] on button "close" at bounding box center [572, 41] width 32 height 32
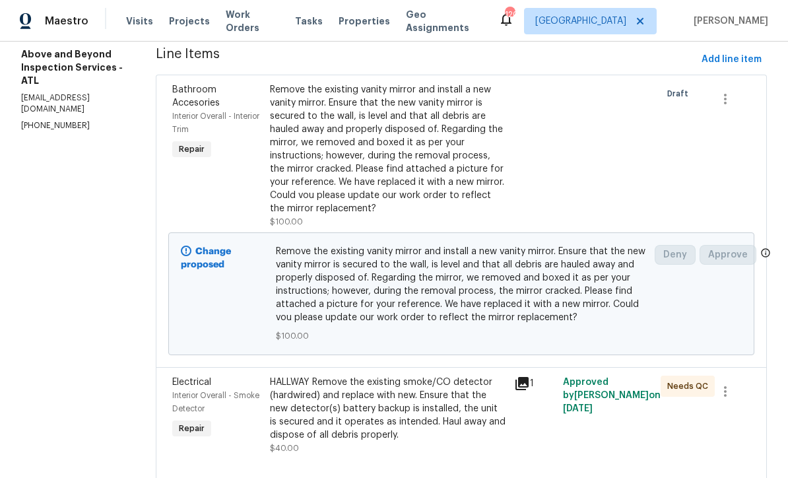
scroll to position [133, 0]
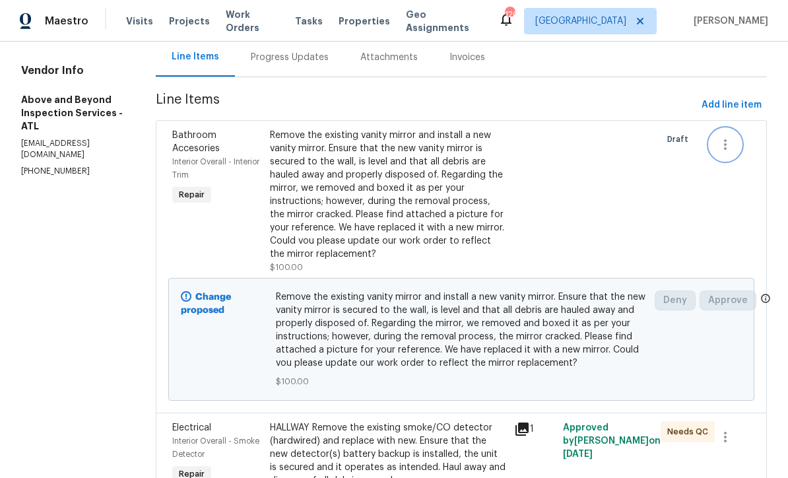
click at [733, 152] on icon "button" at bounding box center [725, 145] width 16 height 16
click at [747, 160] on li "Cancel" at bounding box center [738, 154] width 51 height 22
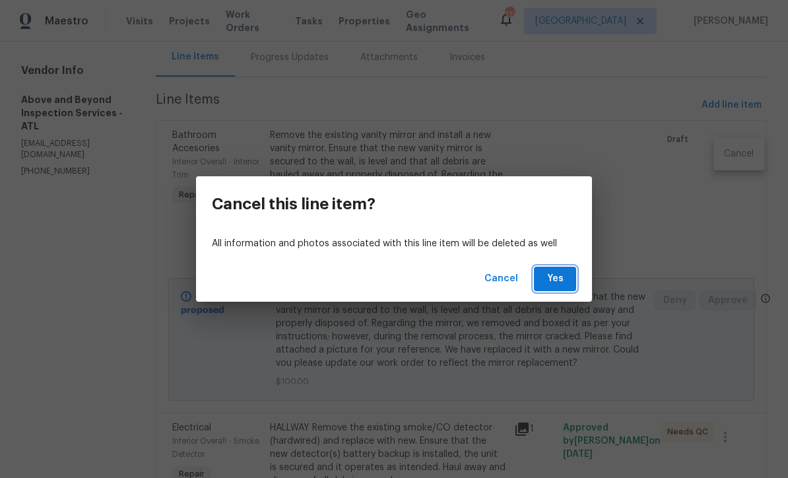
click at [556, 284] on span "Yes" at bounding box center [554, 279] width 21 height 16
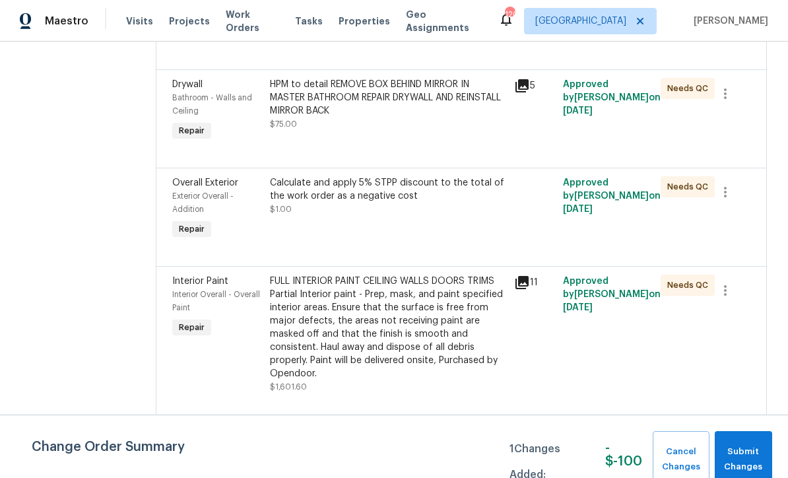
scroll to position [3166, 0]
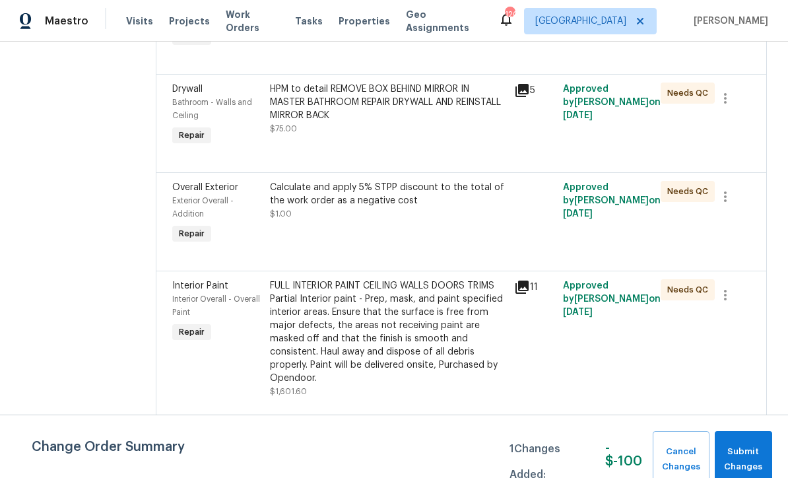
click at [400, 122] on div "HPM to detail REMOVE BOX BEHIND MIRROR IN MASTER BATHROOM REPAIR DRYWALL AND RE…" at bounding box center [388, 102] width 236 height 40
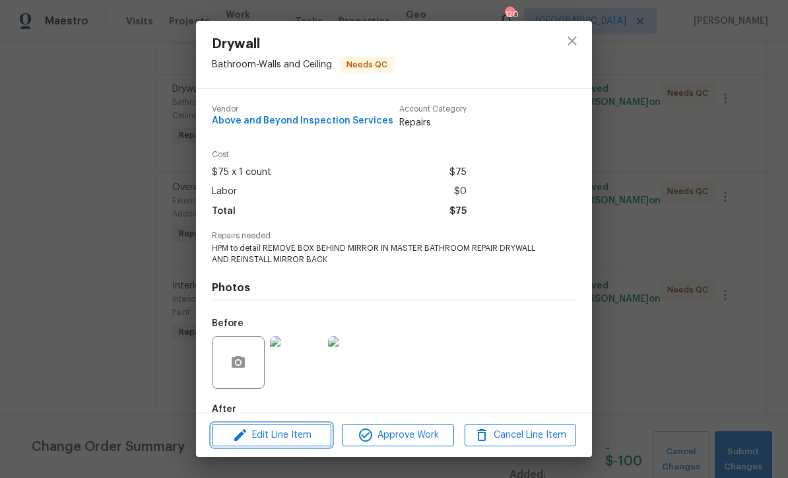
click at [267, 440] on span "Edit Line Item" at bounding box center [272, 435] width 112 height 16
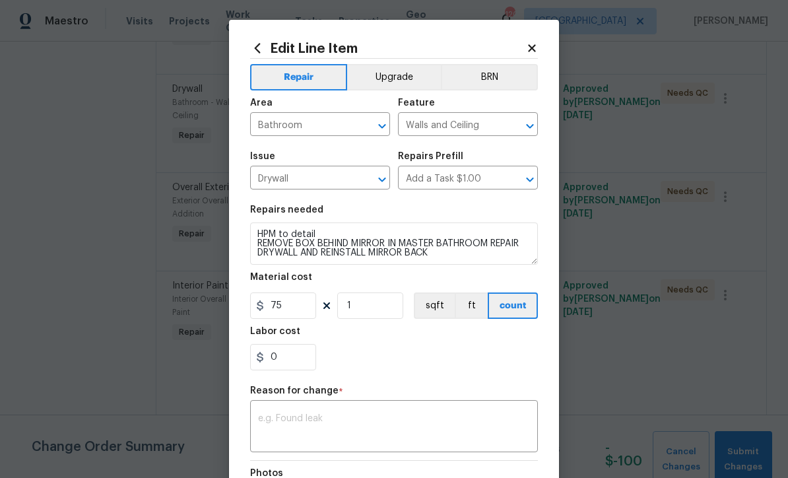
click at [258, 418] on textarea at bounding box center [394, 428] width 272 height 28
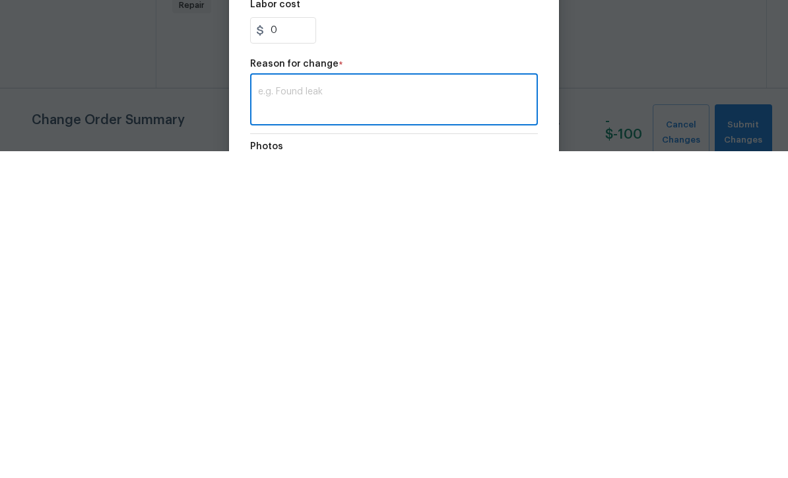
scroll to position [44, 0]
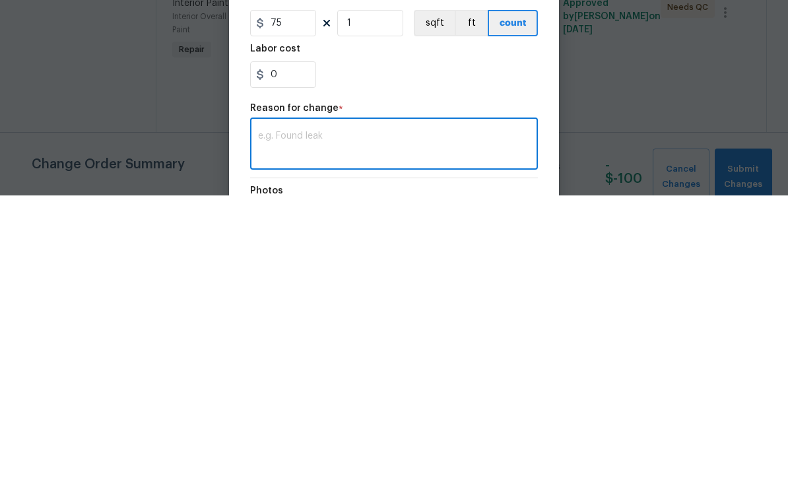
click at [267, 414] on textarea at bounding box center [394, 428] width 272 height 28
paste textarea "Regarding the mirror, we removed and boxed it as per your instructions; however…"
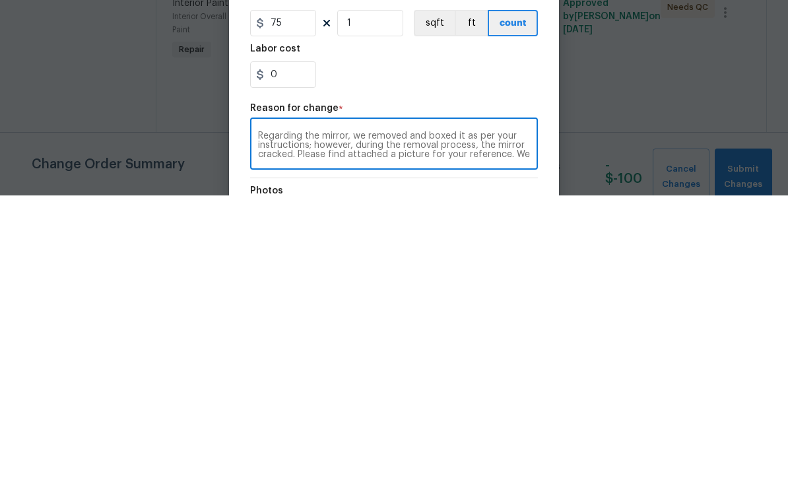
scroll to position [0, 0]
type textarea "Regarding the mirror, we removed and boxed it as per your instructions; however…"
click at [294, 292] on input "75" at bounding box center [283, 305] width 66 height 26
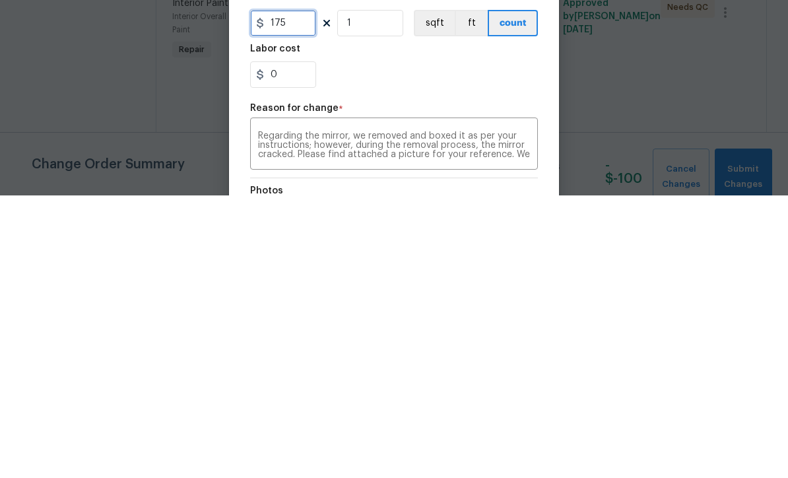
type input "175"
click at [369, 344] on div "0" at bounding box center [394, 357] width 288 height 26
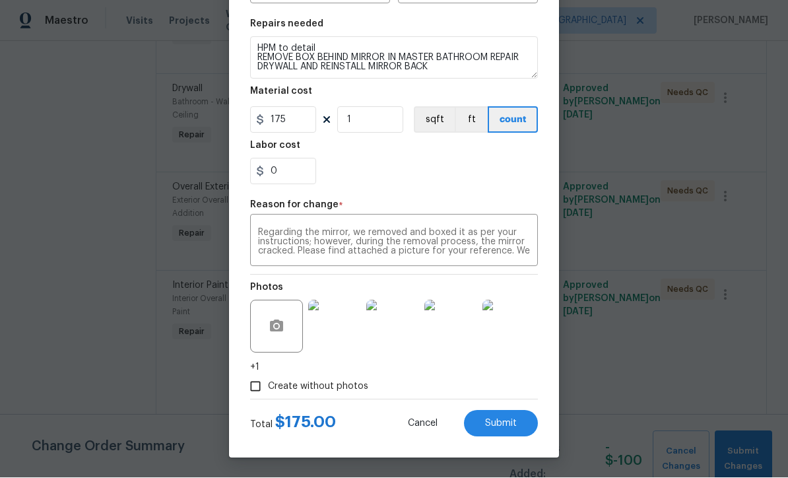
scroll to position [188, 0]
click at [503, 424] on span "Submit" at bounding box center [501, 424] width 32 height 10
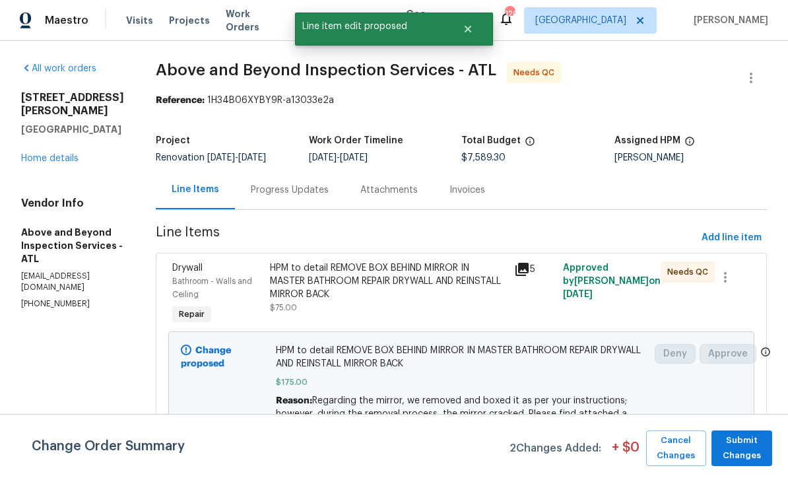
scroll to position [1, 0]
click at [744, 445] on span "Submit Changes" at bounding box center [742, 448] width 48 height 30
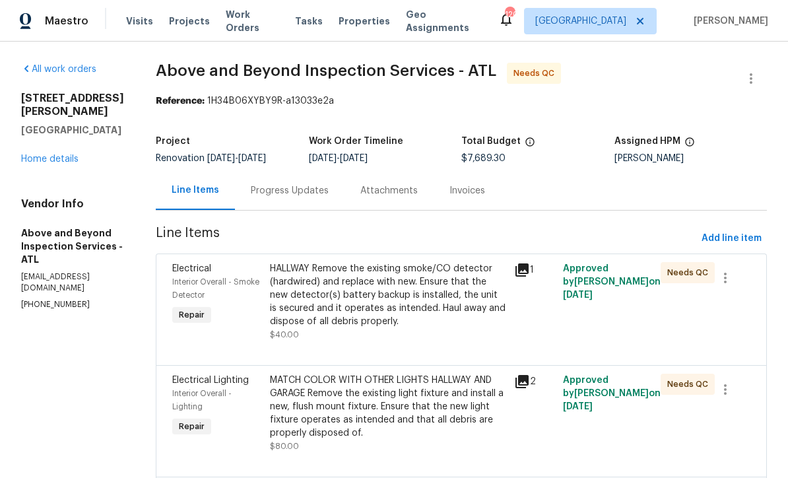
click at [44, 154] on link "Home details" at bounding box center [49, 158] width 57 height 9
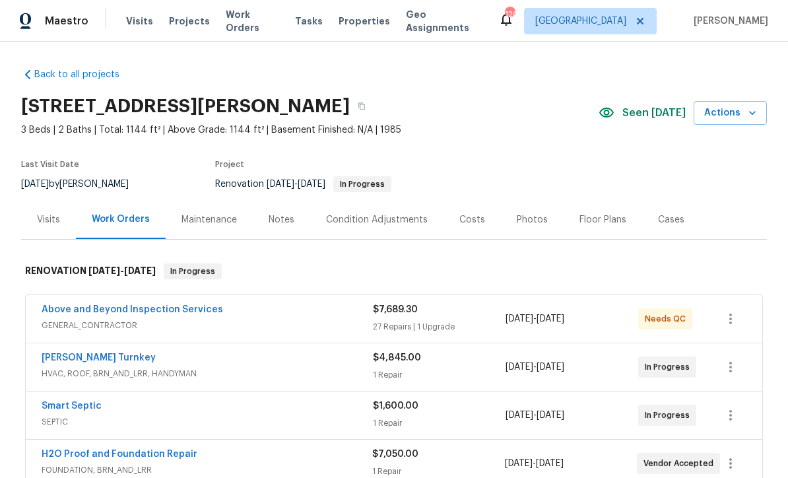
click at [465, 215] on div "Costs" at bounding box center [472, 219] width 26 height 13
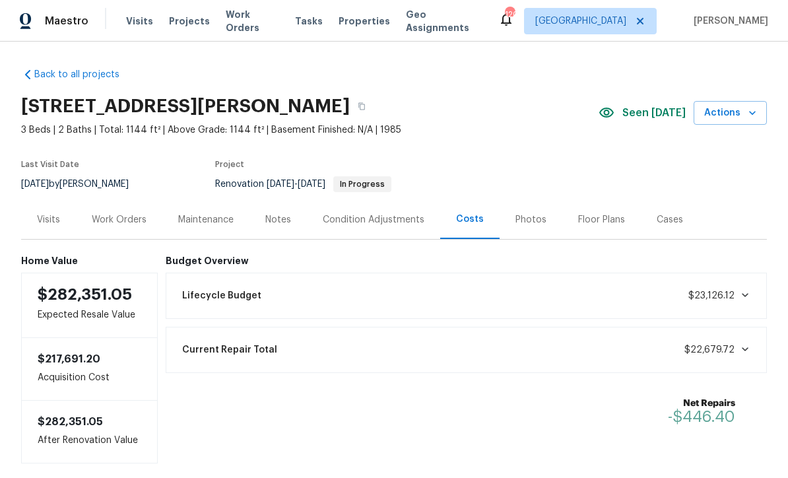
click at [523, 221] on div "Photos" at bounding box center [530, 219] width 31 height 13
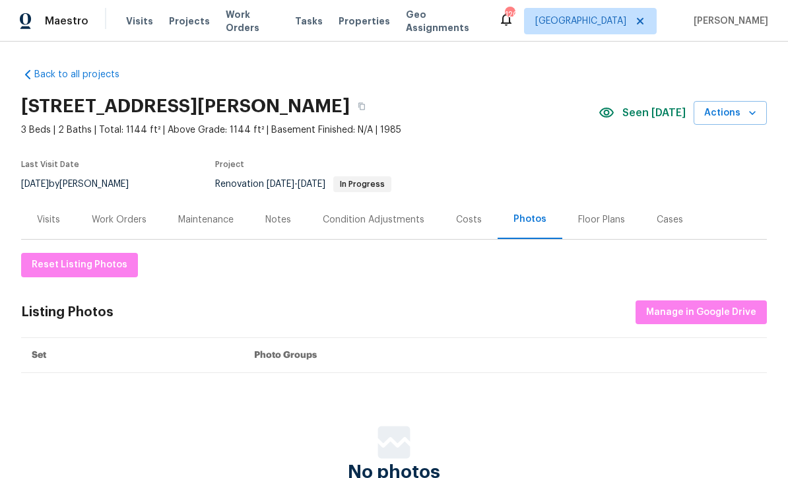
click at [466, 221] on div "Costs" at bounding box center [469, 219] width 26 height 13
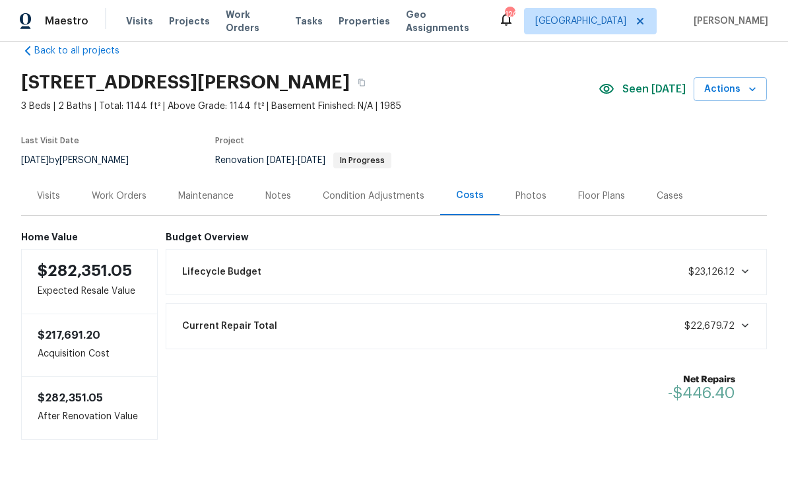
scroll to position [22, 0]
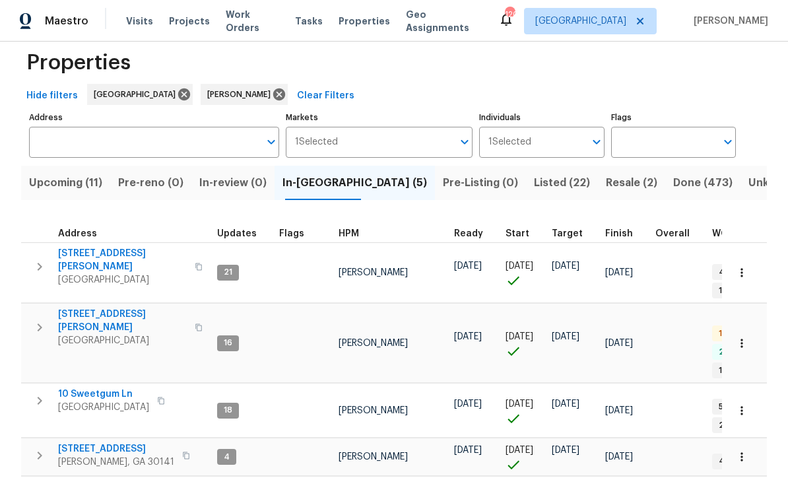
scroll to position [21, 0]
